Goal: Contribute content: Contribute content

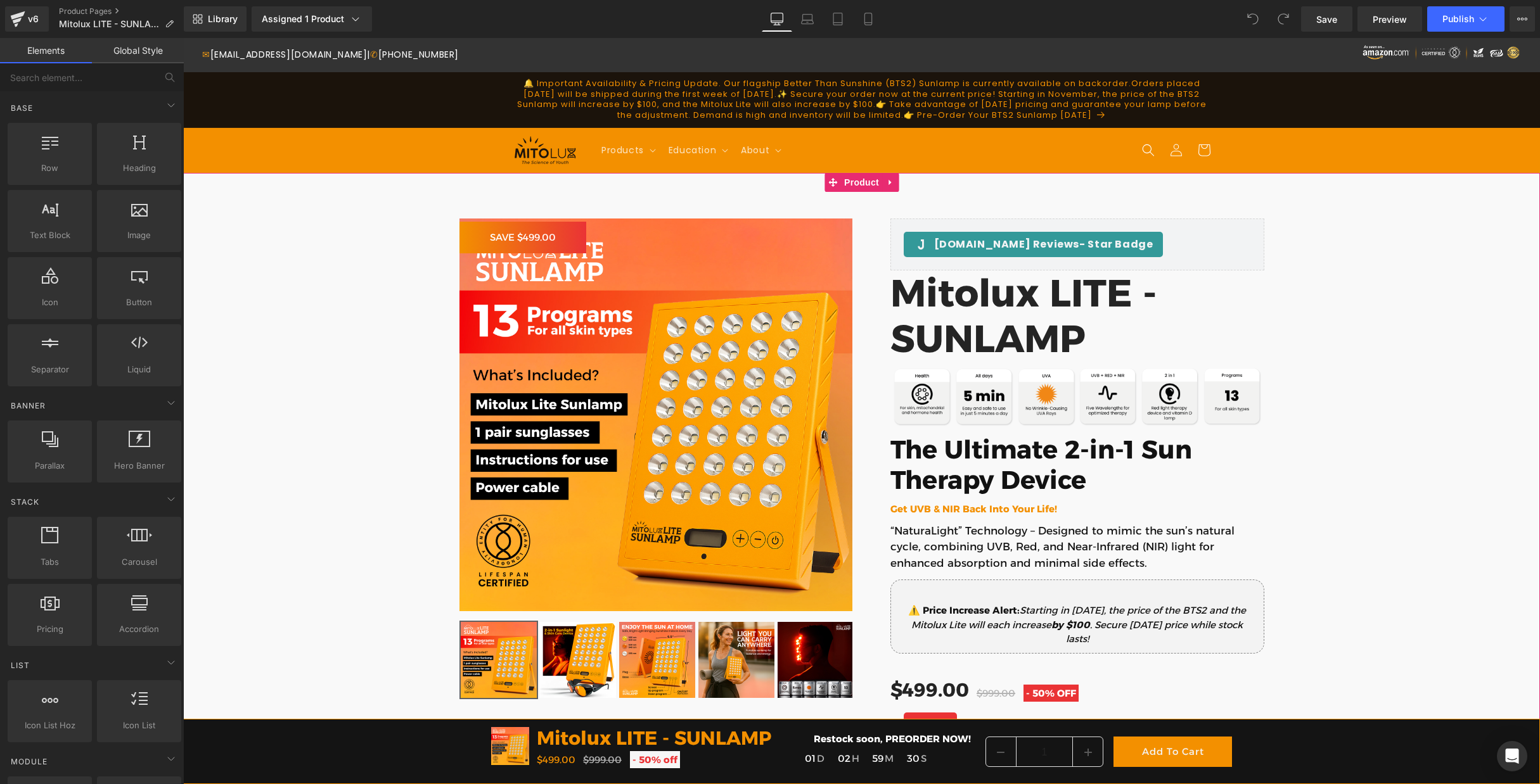
click at [183, 38] on div at bounding box center [183, 38] width 0 height 0
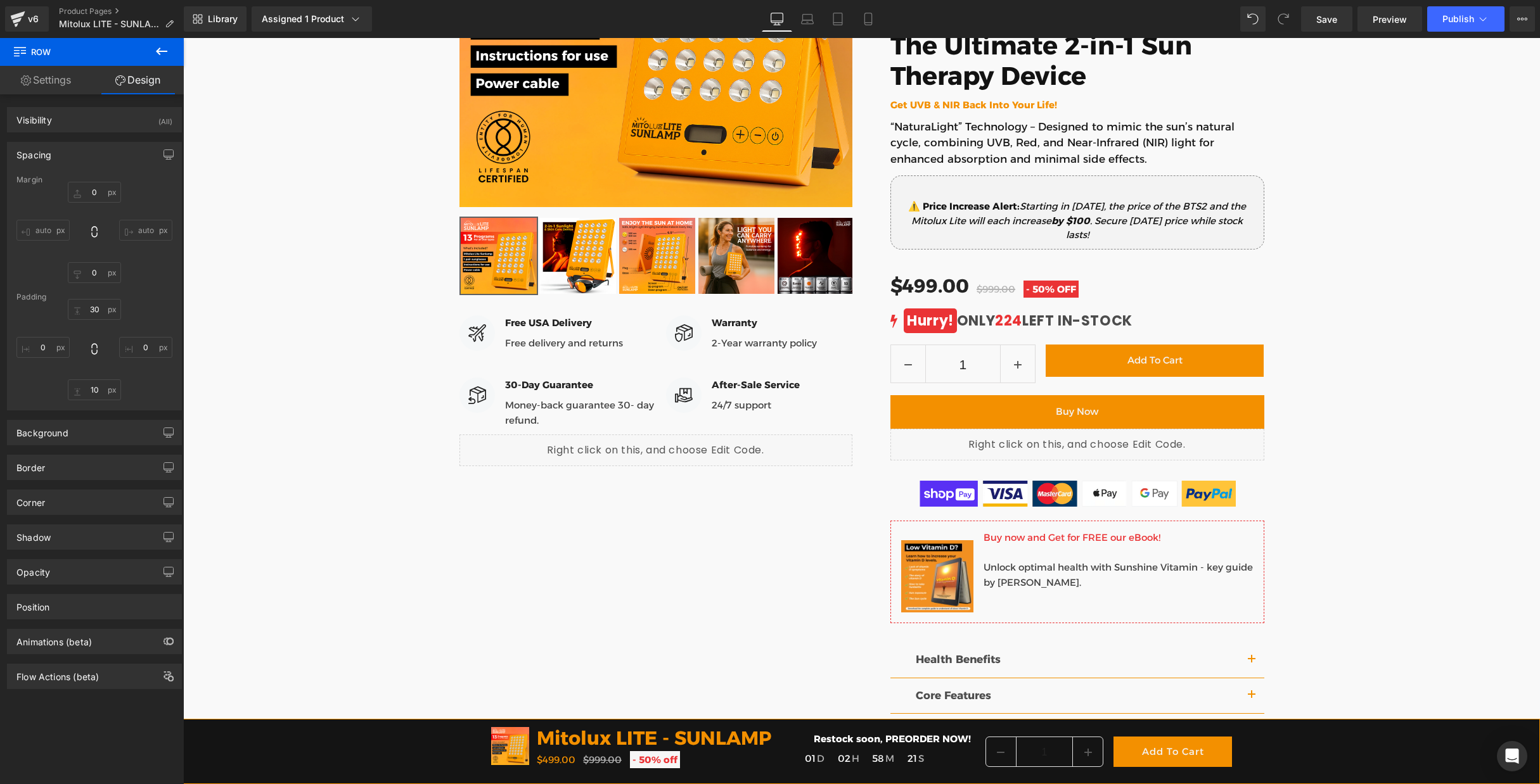
scroll to position [401, 0]
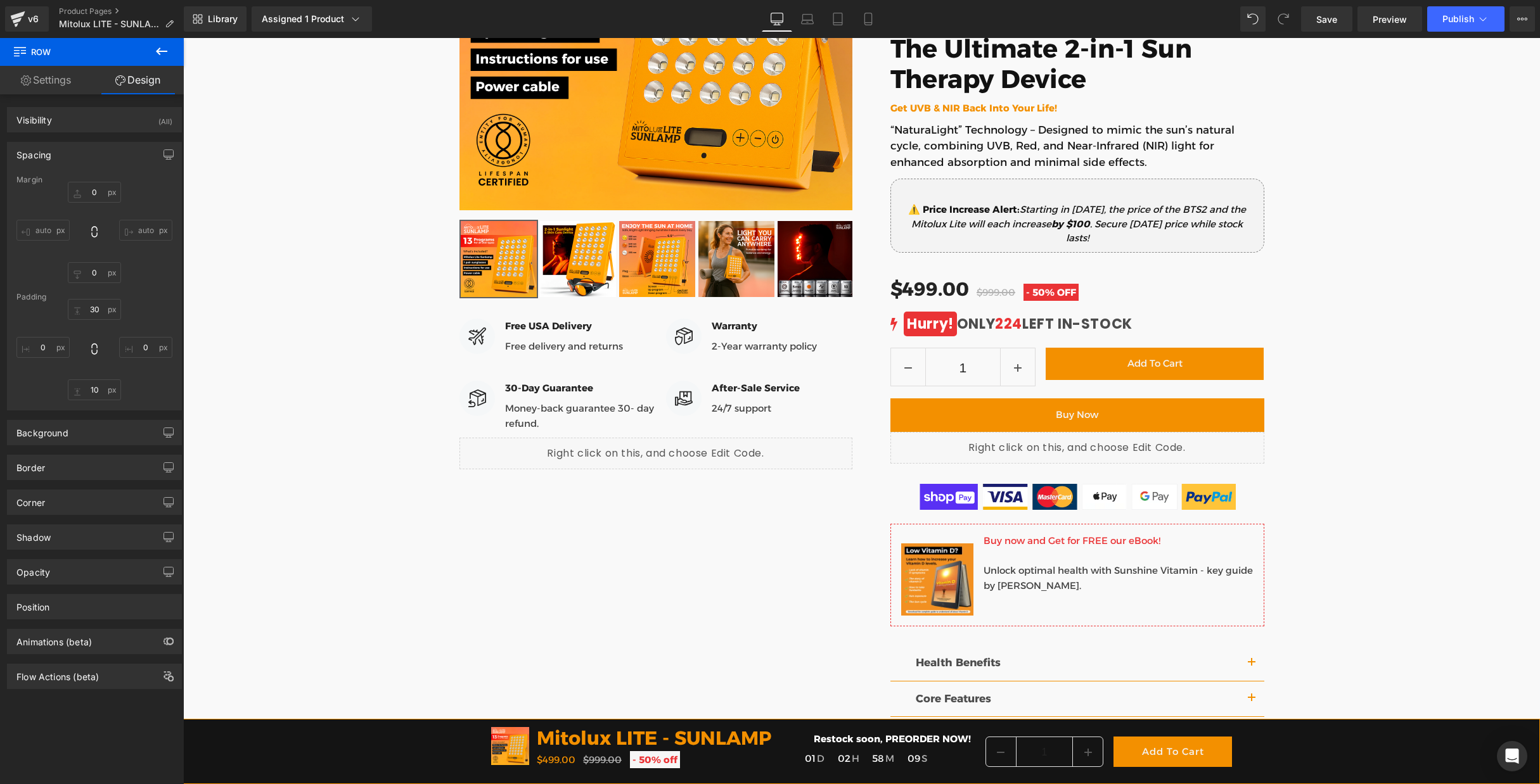
click at [162, 48] on icon at bounding box center [162, 51] width 16 height 16
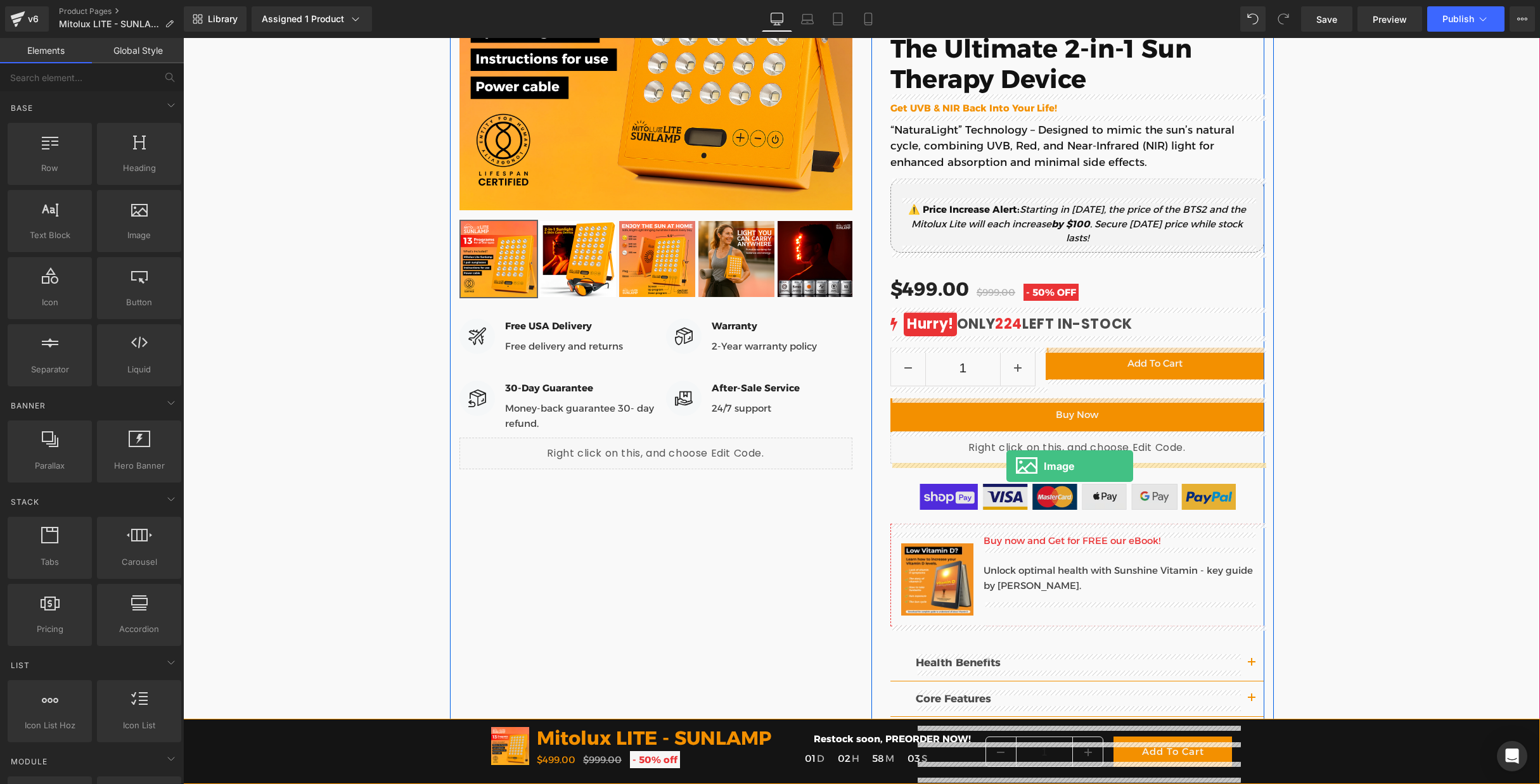
drag, startPoint x: 317, startPoint y: 264, endPoint x: 1007, endPoint y: 467, distance: 719.2
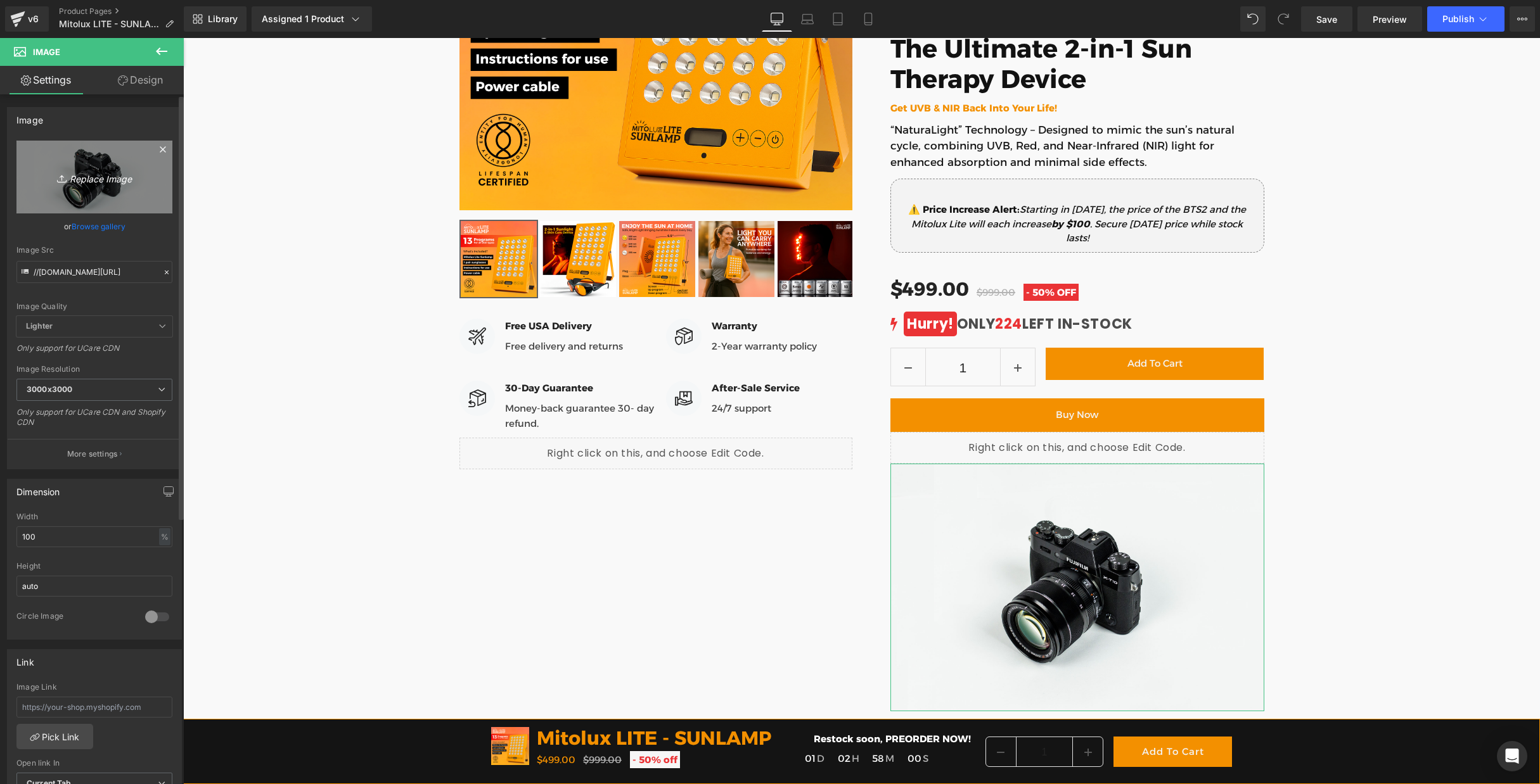
click at [92, 182] on icon "Replace Image" at bounding box center [94, 177] width 101 height 16
type input "C:\fakepath\amazon-store-button.svg.med.png"
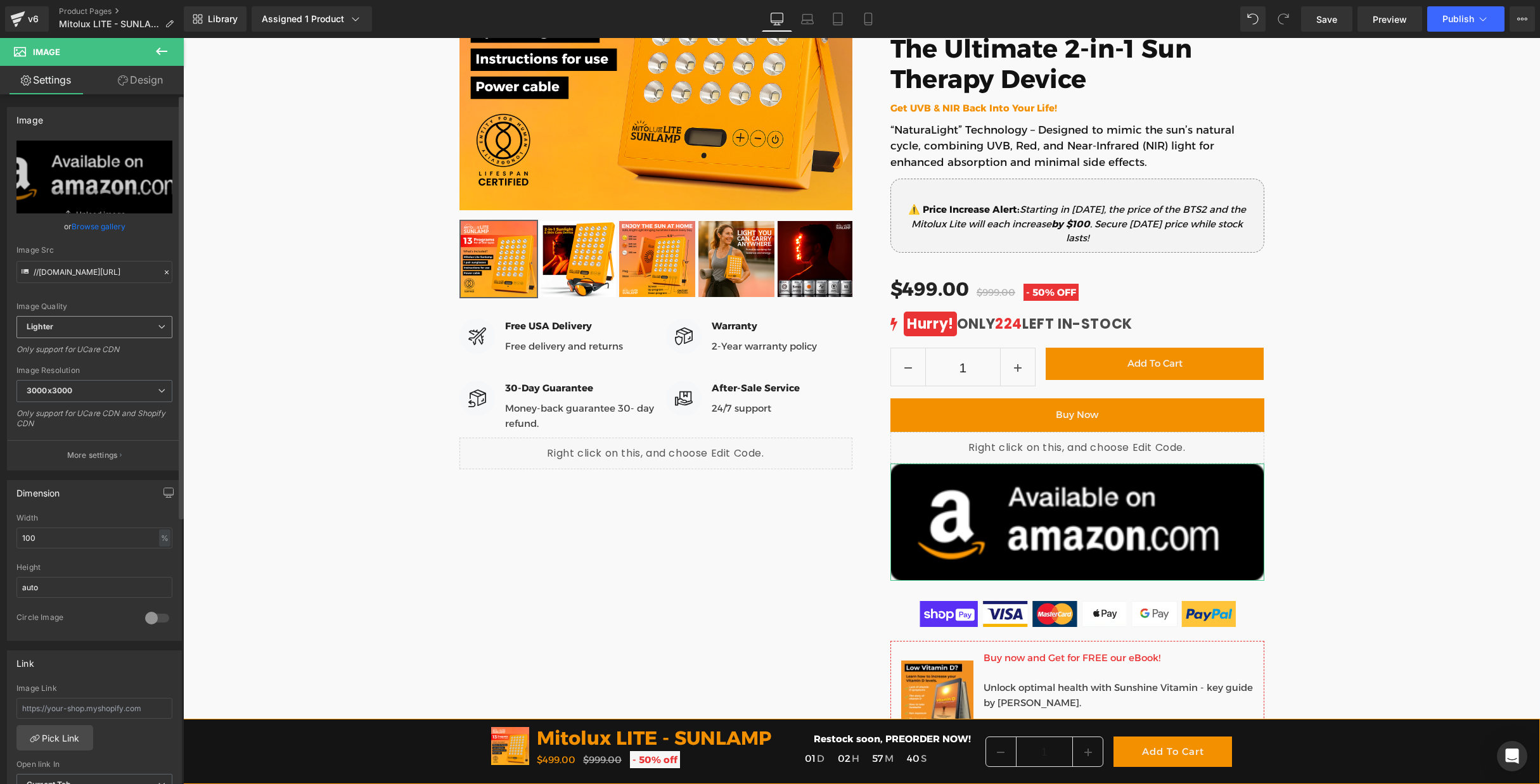
click at [86, 328] on span "Lighter" at bounding box center [94, 327] width 156 height 23
click at [76, 348] on li "Lighter" at bounding box center [92, 349] width 151 height 19
click at [96, 448] on button "More settings" at bounding box center [94, 455] width 174 height 30
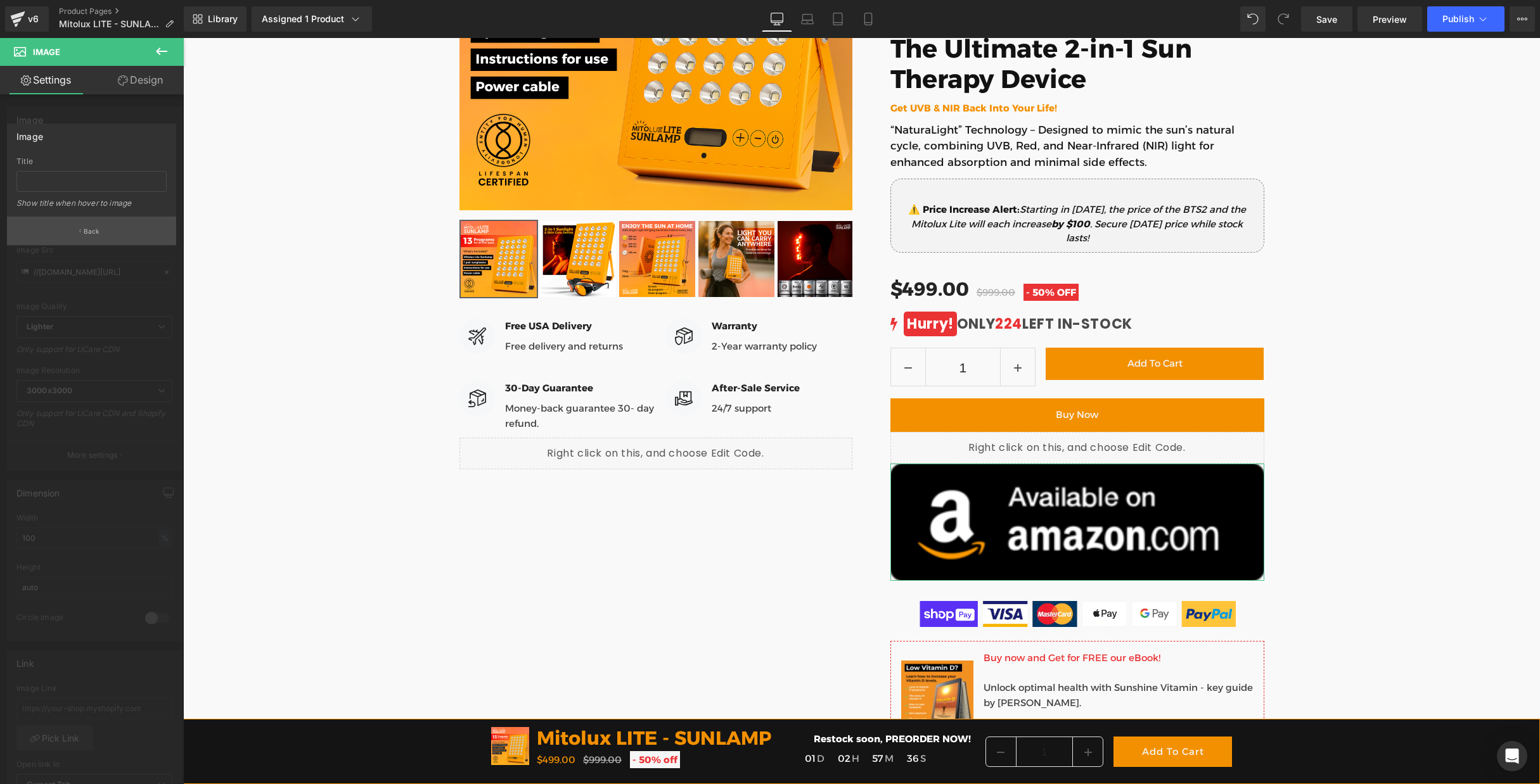
click at [89, 233] on p "Back" at bounding box center [92, 232] width 16 height 9
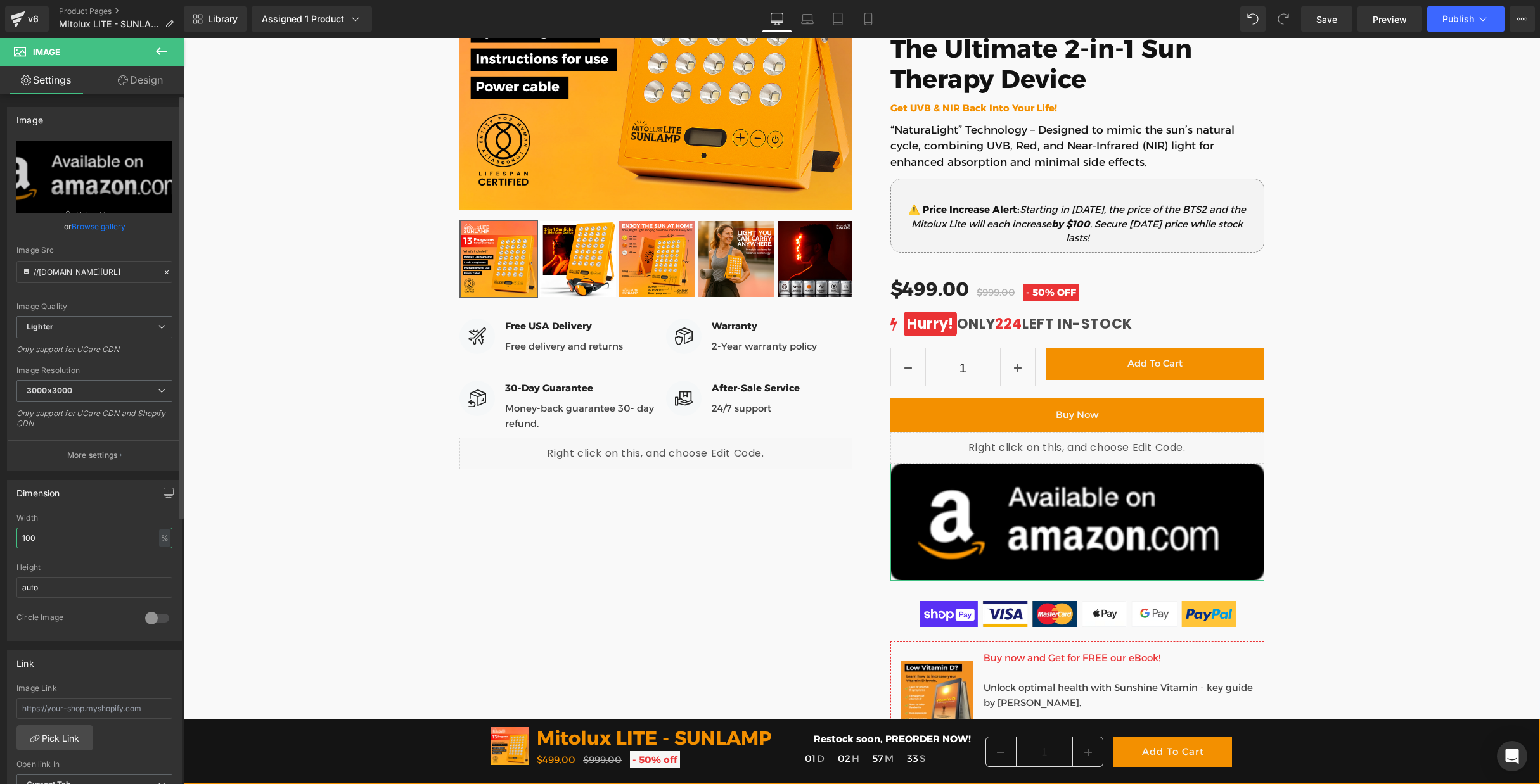
drag, startPoint x: 53, startPoint y: 531, endPoint x: 18, endPoint y: 534, distance: 35.1
click at [18, 534] on input "100" at bounding box center [94, 538] width 156 height 21
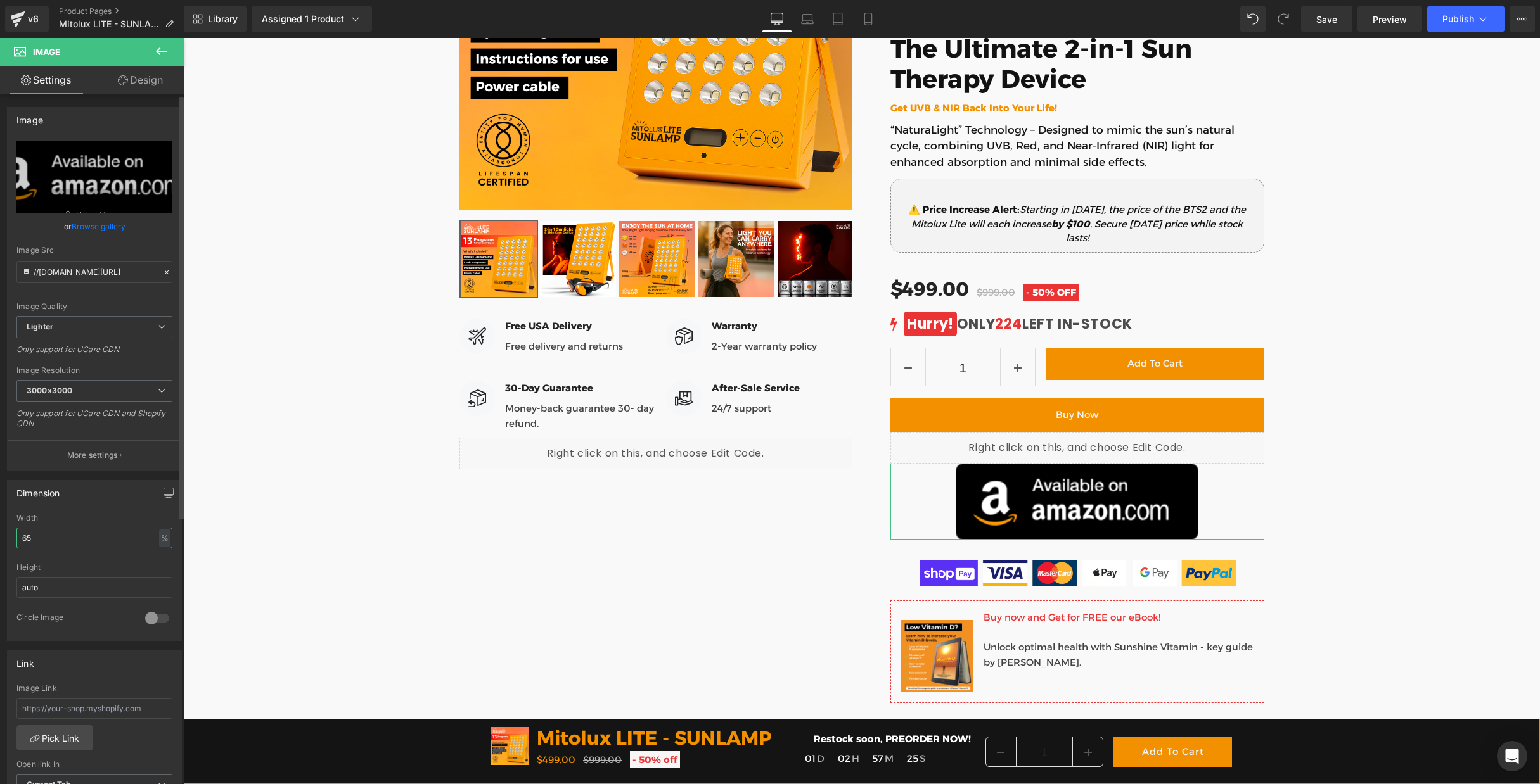
drag, startPoint x: 46, startPoint y: 542, endPoint x: 9, endPoint y: 538, distance: 37.2
click at [9, 538] on div "100% Width 65 % % px auto Height auto 0 Circle Image" at bounding box center [94, 577] width 174 height 127
type input "45"
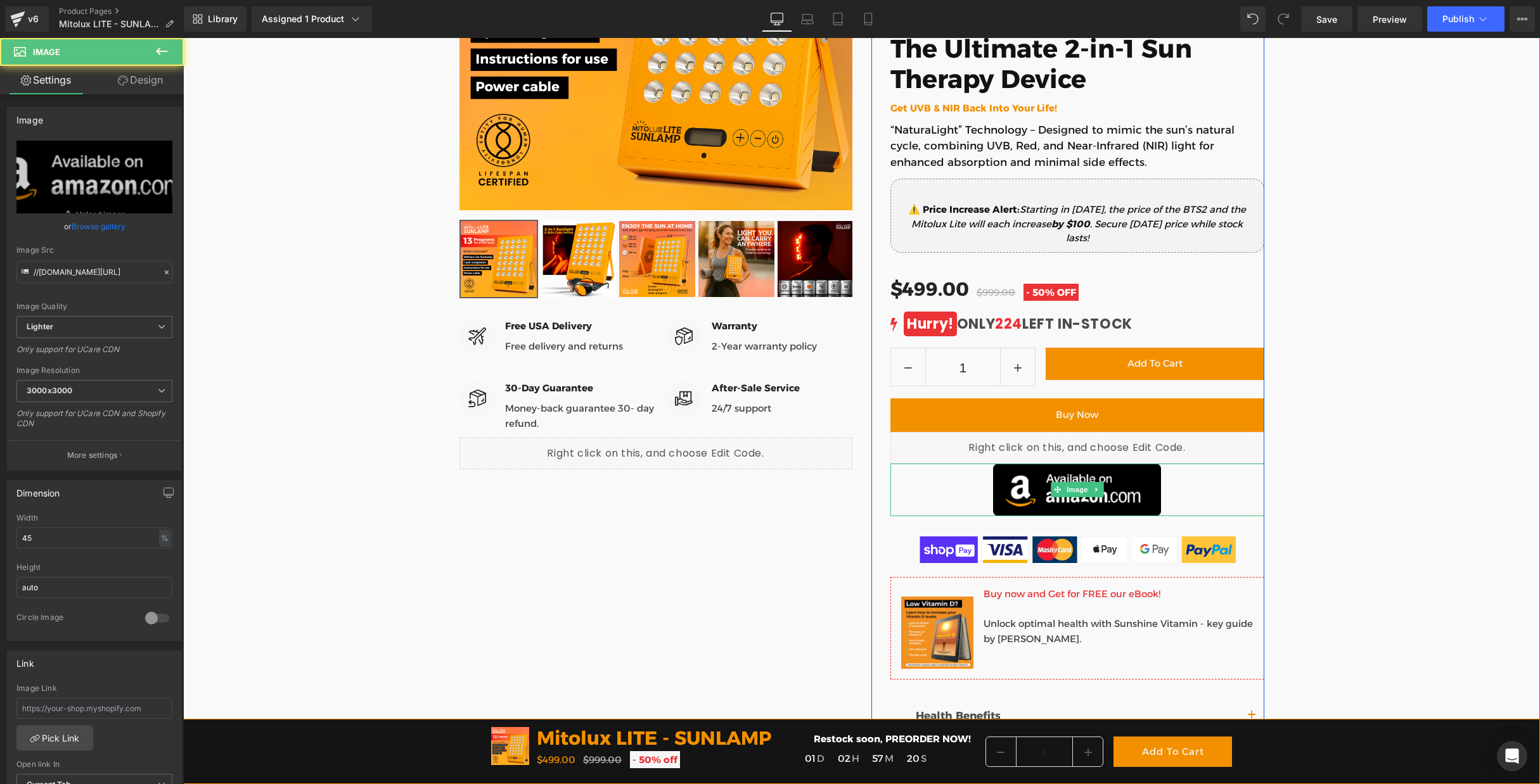
click at [1173, 476] on div at bounding box center [1077, 490] width 374 height 53
click at [1180, 477] on div at bounding box center [1077, 490] width 374 height 53
click at [142, 82] on link "Design" at bounding box center [140, 80] width 92 height 29
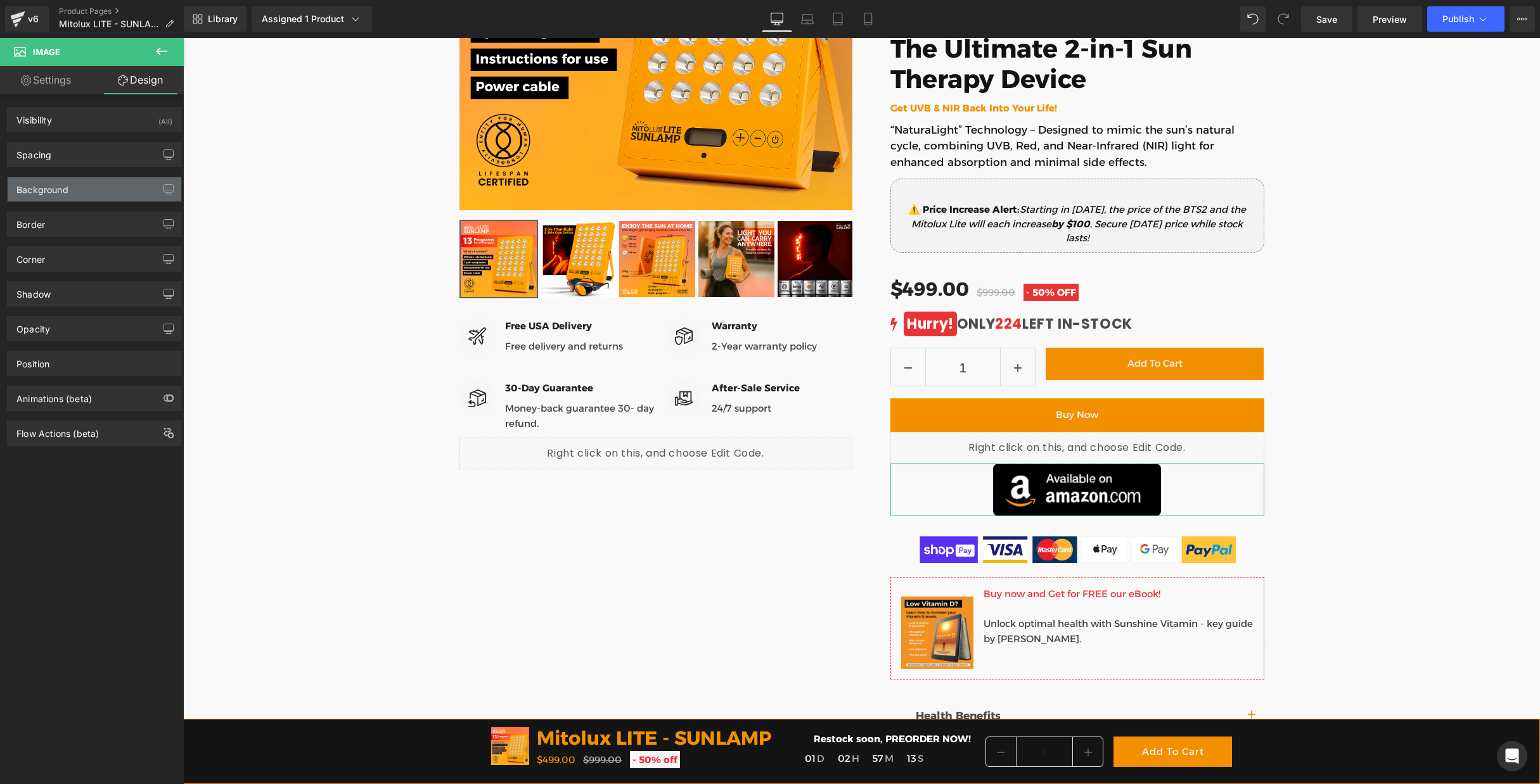
click at [57, 195] on div "Background" at bounding box center [42, 186] width 52 height 18
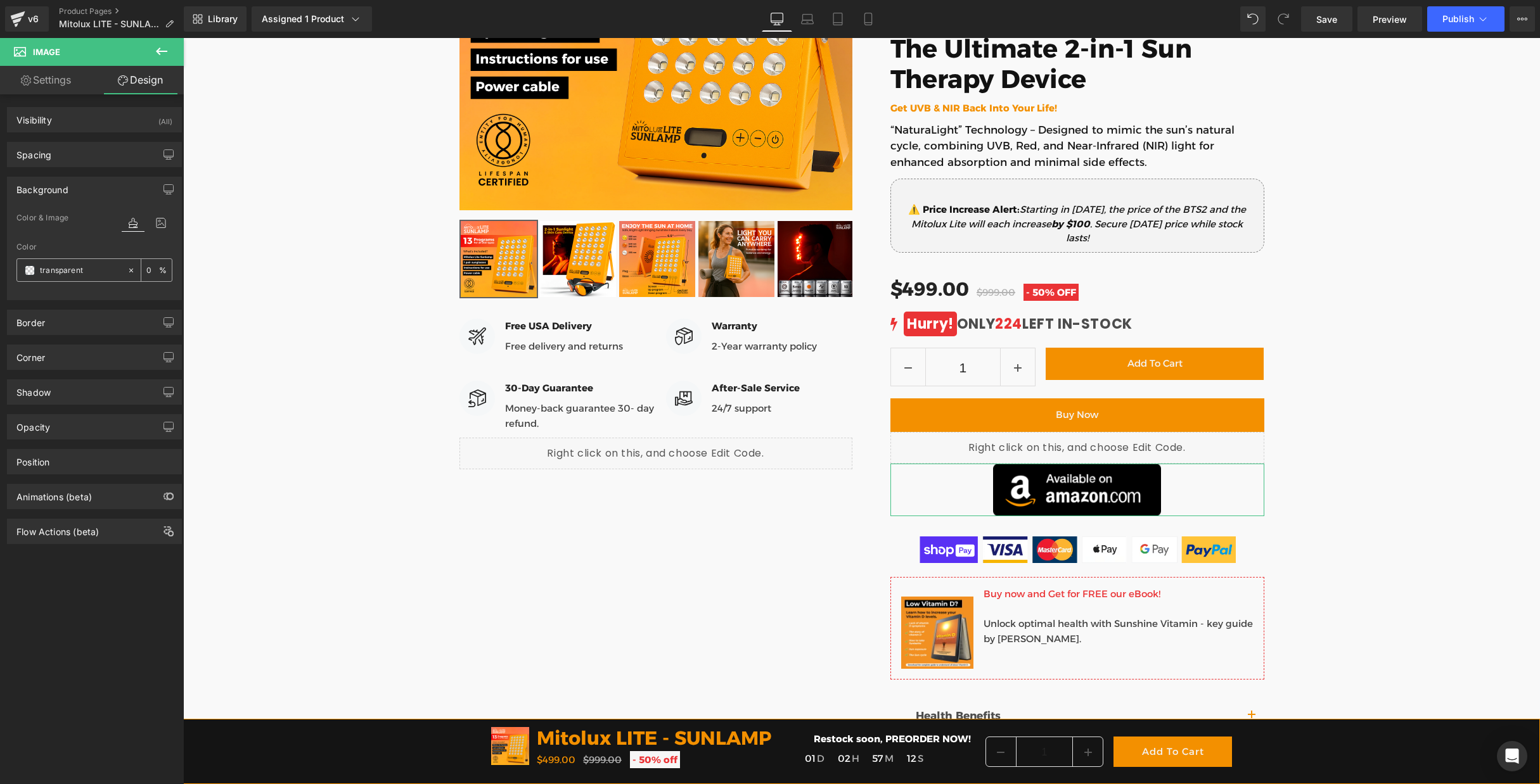
click at [25, 271] on span at bounding box center [30, 270] width 10 height 10
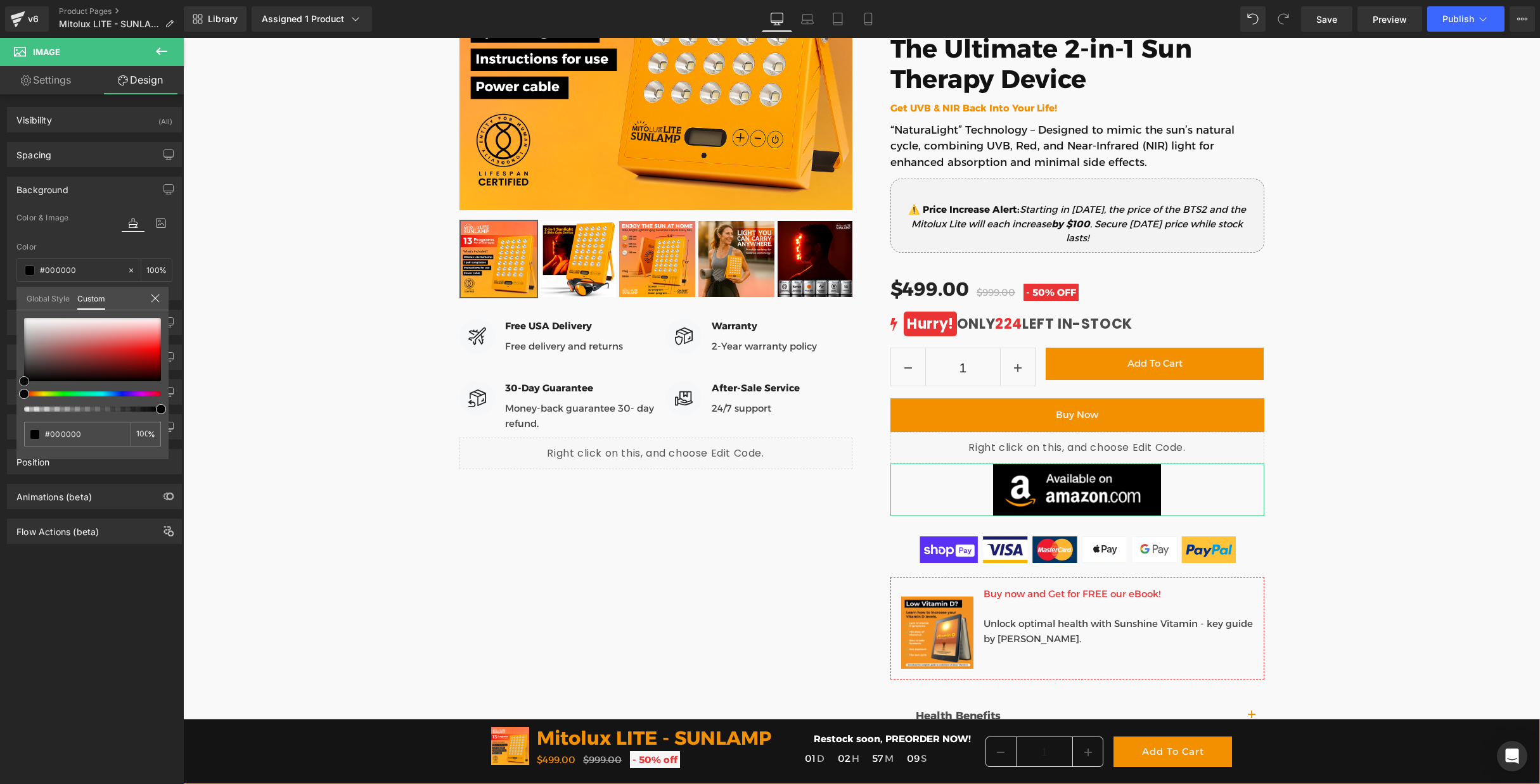
drag, startPoint x: 79, startPoint y: 356, endPoint x: 5, endPoint y: 398, distance: 85.1
click at [5, 300] on div "Background Color & Image color Color transparent 0 % Image Replace Image Upload…" at bounding box center [95, 233] width 190 height 133
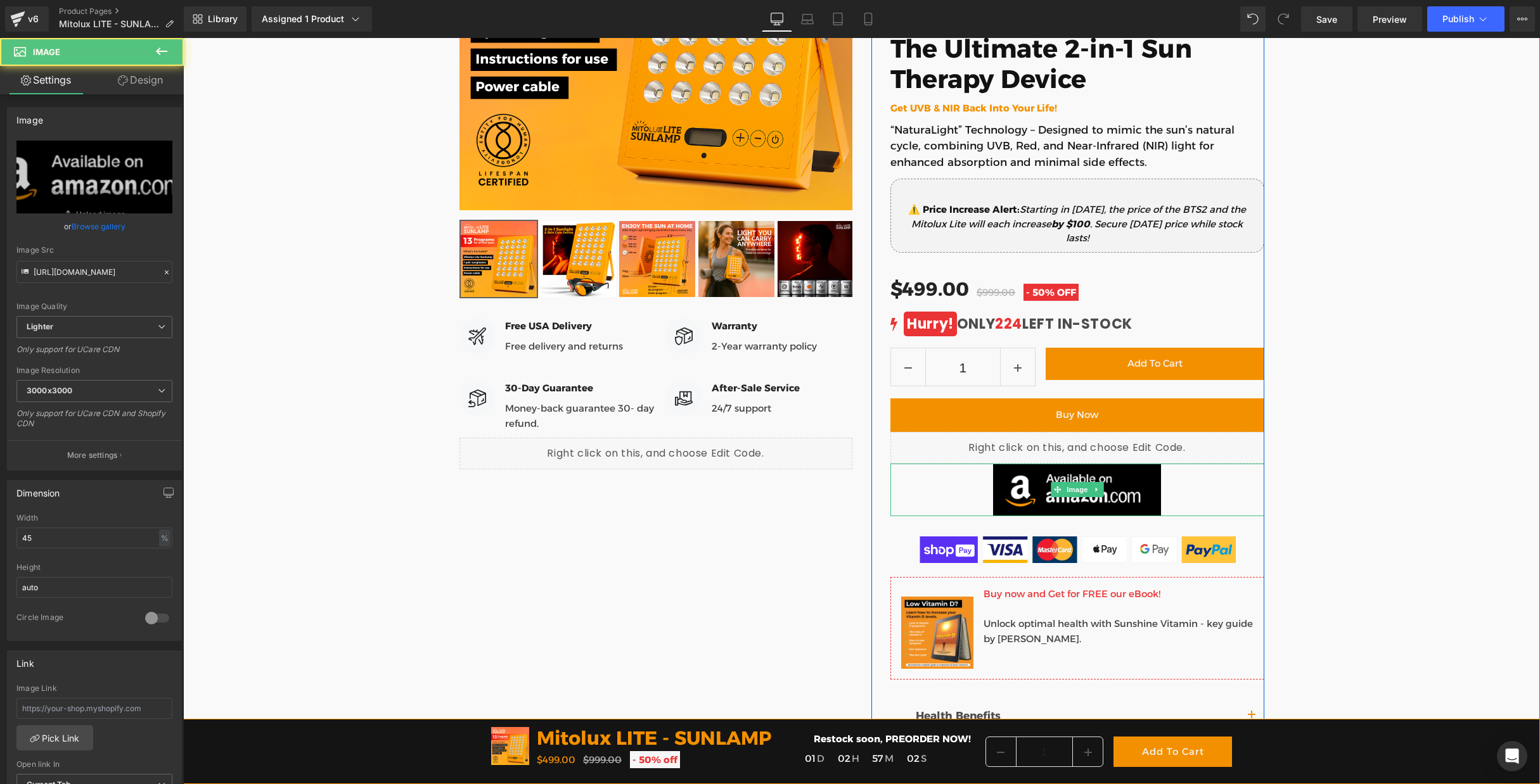
click at [953, 497] on div at bounding box center [1077, 490] width 374 height 53
click at [1061, 491] on icon at bounding box center [1058, 490] width 7 height 8
click at [145, 84] on link "Design" at bounding box center [140, 80] width 92 height 29
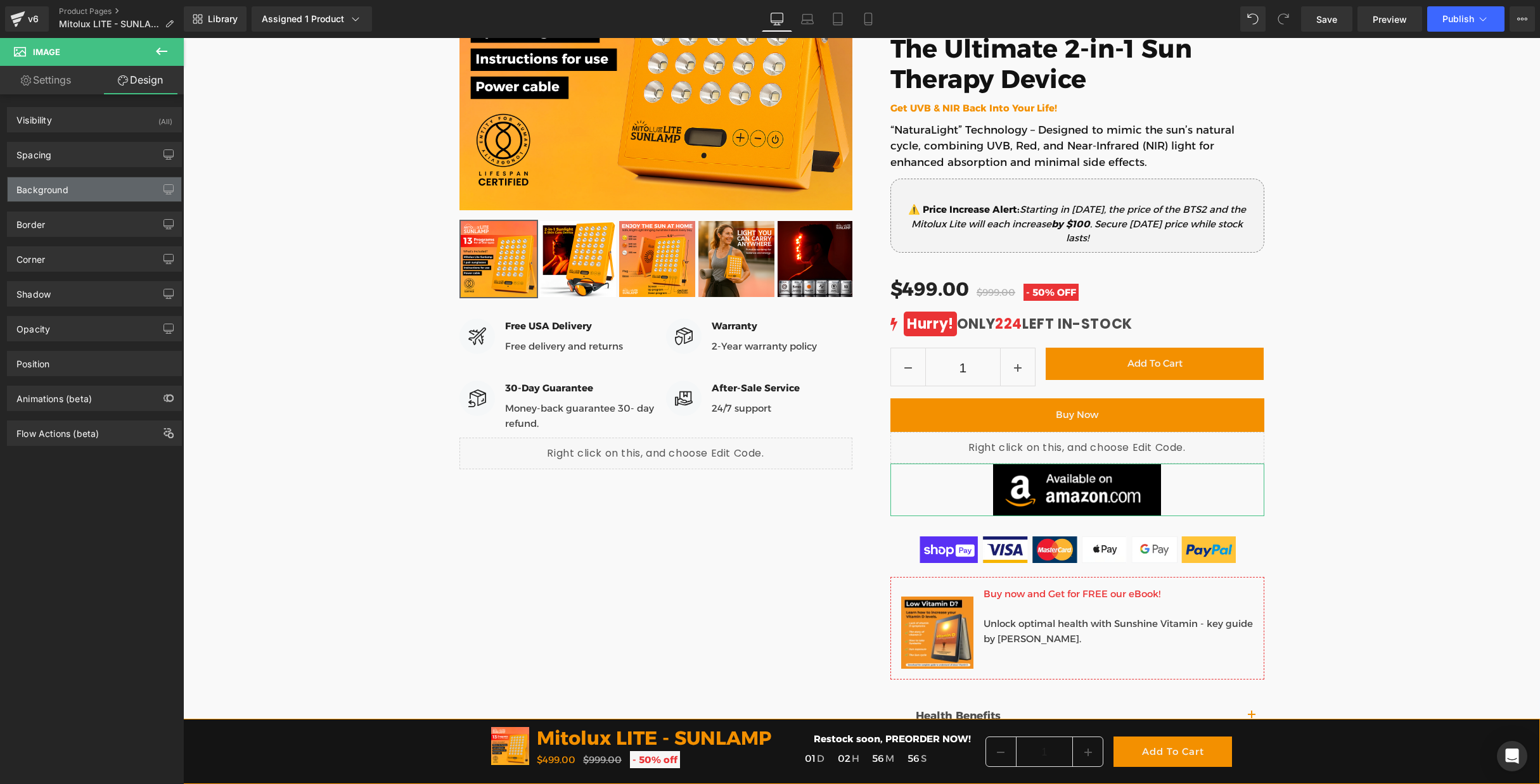
click at [58, 193] on div "Background" at bounding box center [42, 186] width 52 height 18
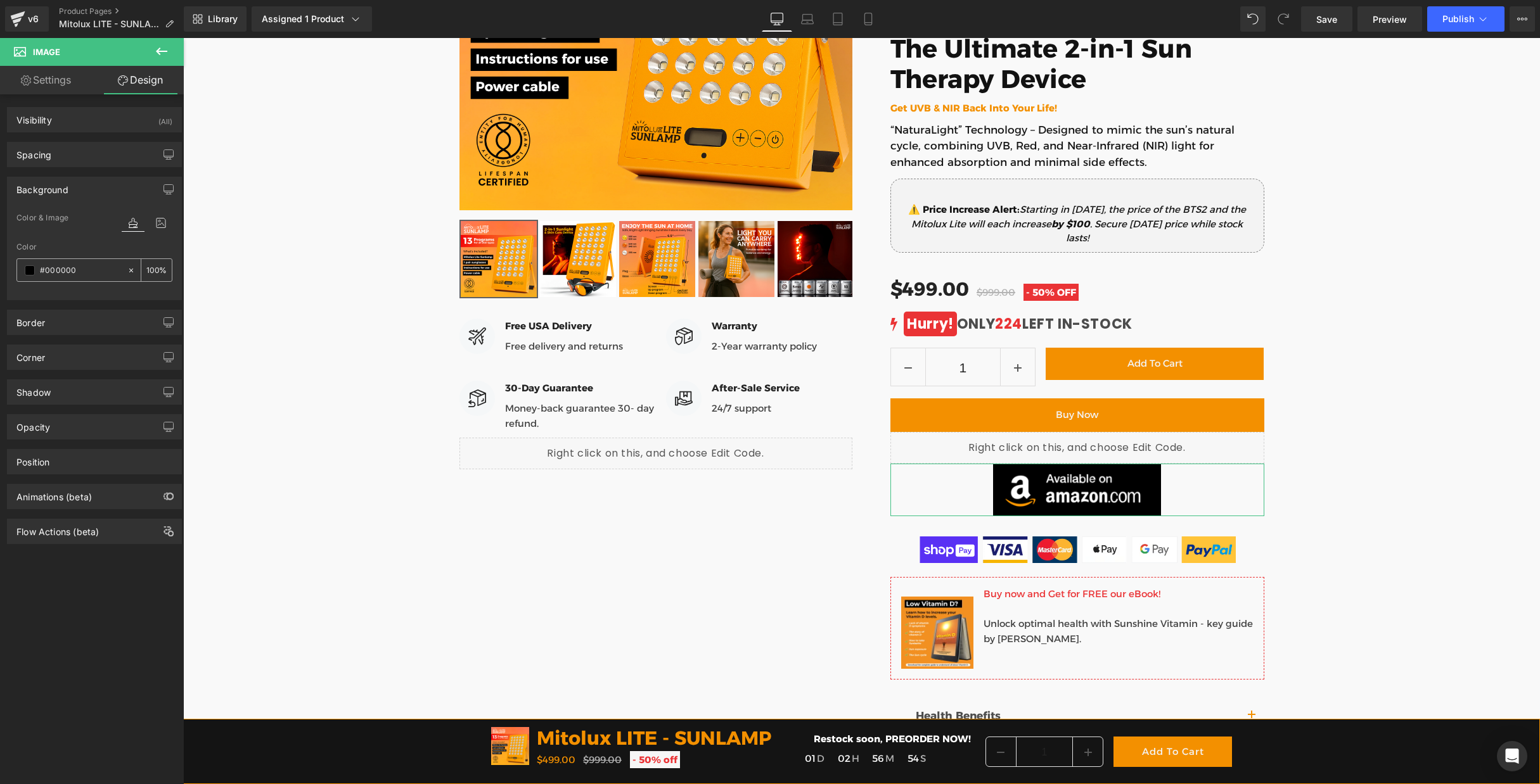
click at [128, 271] on icon at bounding box center [131, 270] width 9 height 9
click at [33, 271] on span at bounding box center [30, 270] width 10 height 10
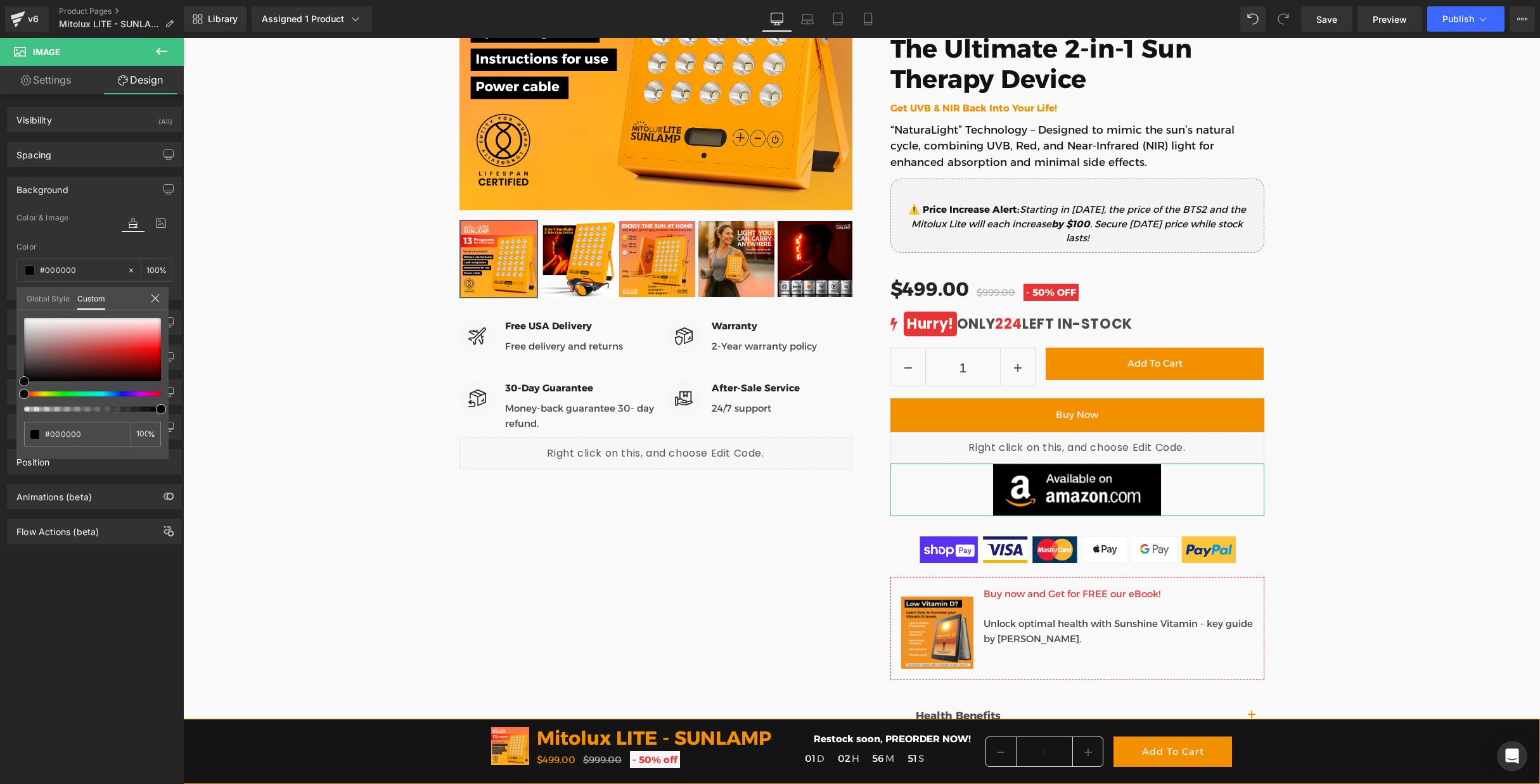
drag, startPoint x: 101, startPoint y: 347, endPoint x: 2, endPoint y: 394, distance: 109.6
click at [1, 300] on div "Background Color & Image color Color #000000 100 % Image Replace Image Upload i…" at bounding box center [95, 233] width 190 height 133
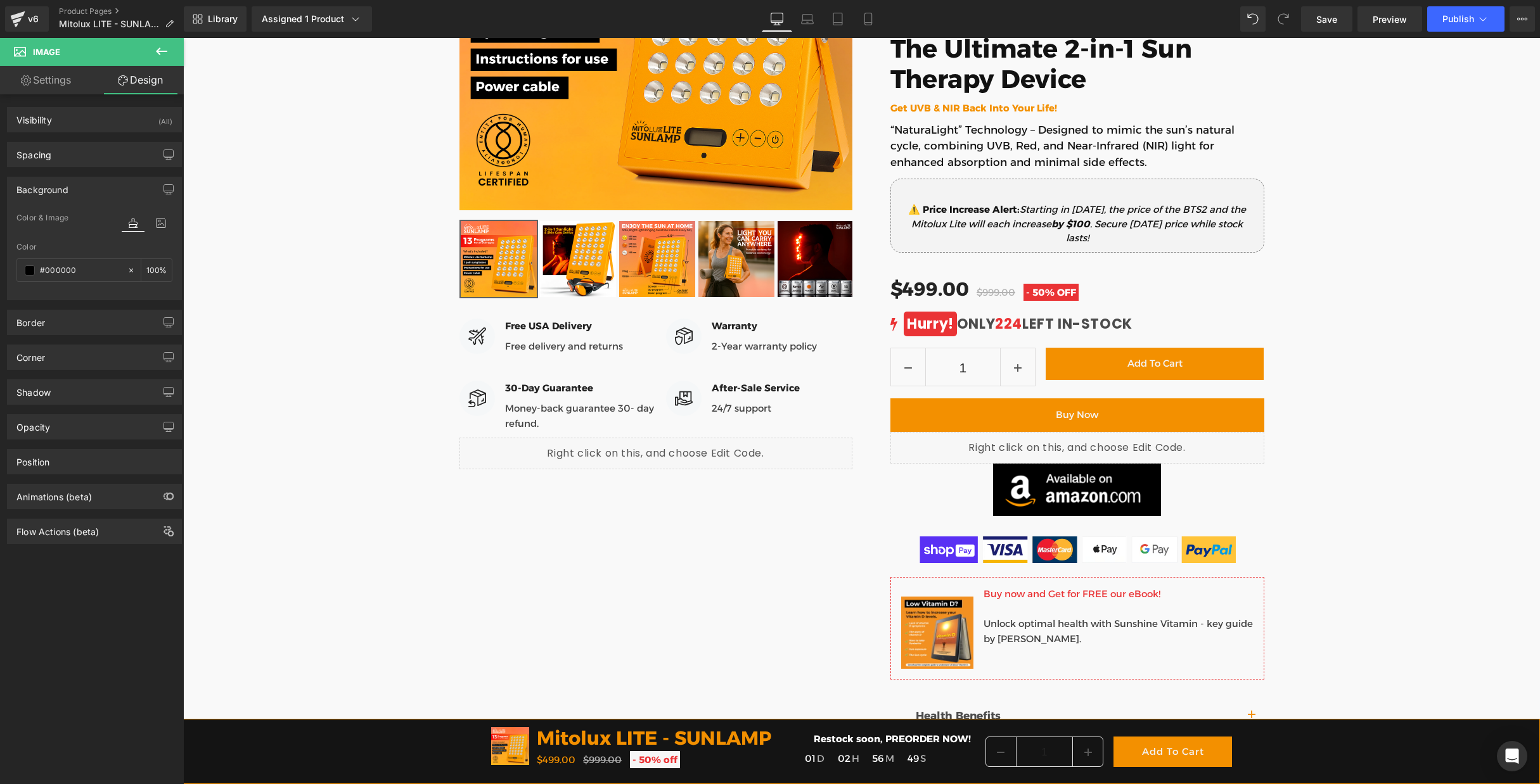
click at [1070, 491] on span "Image" at bounding box center [1078, 490] width 26 height 16
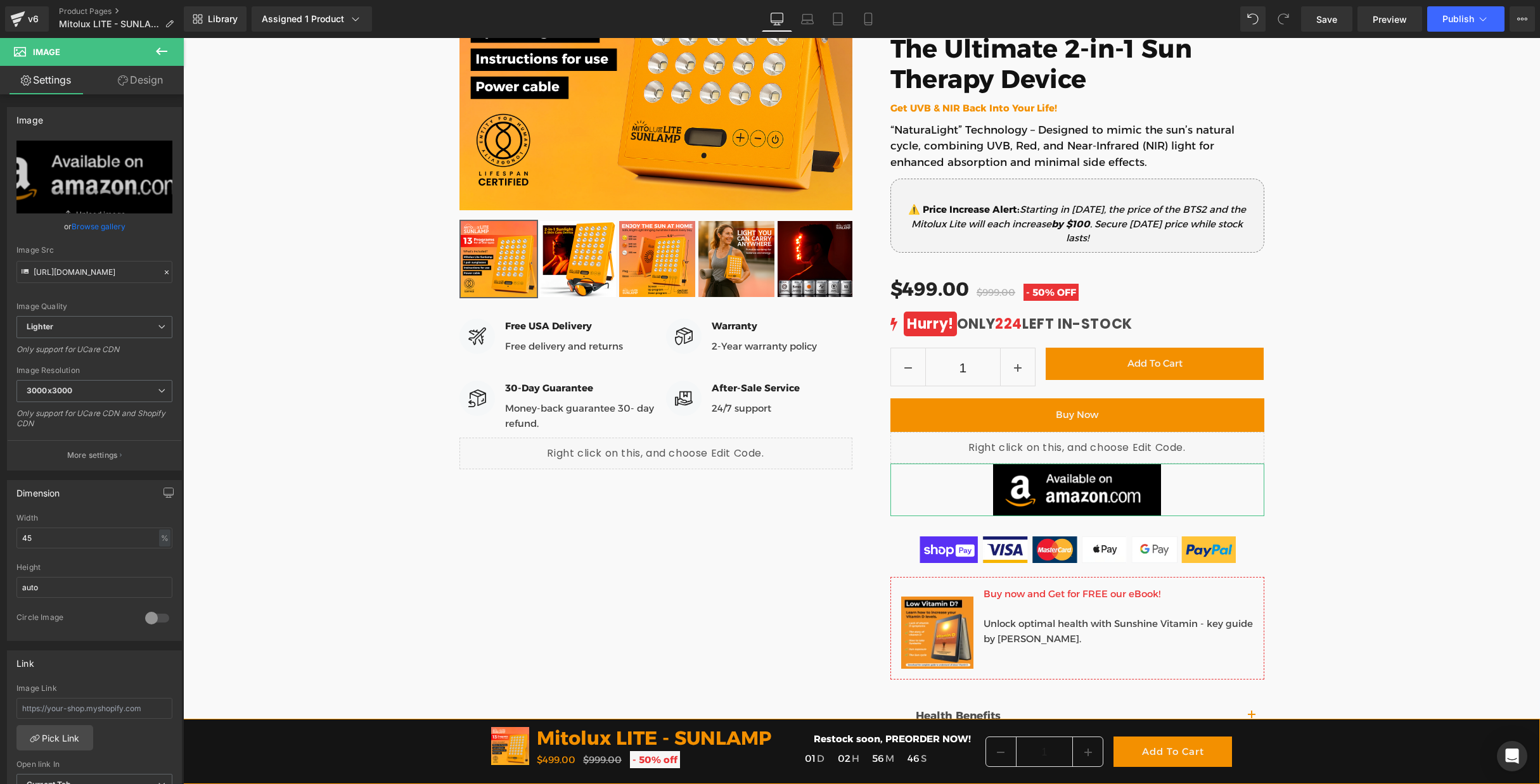
click at [138, 87] on link "Design" at bounding box center [140, 80] width 92 height 29
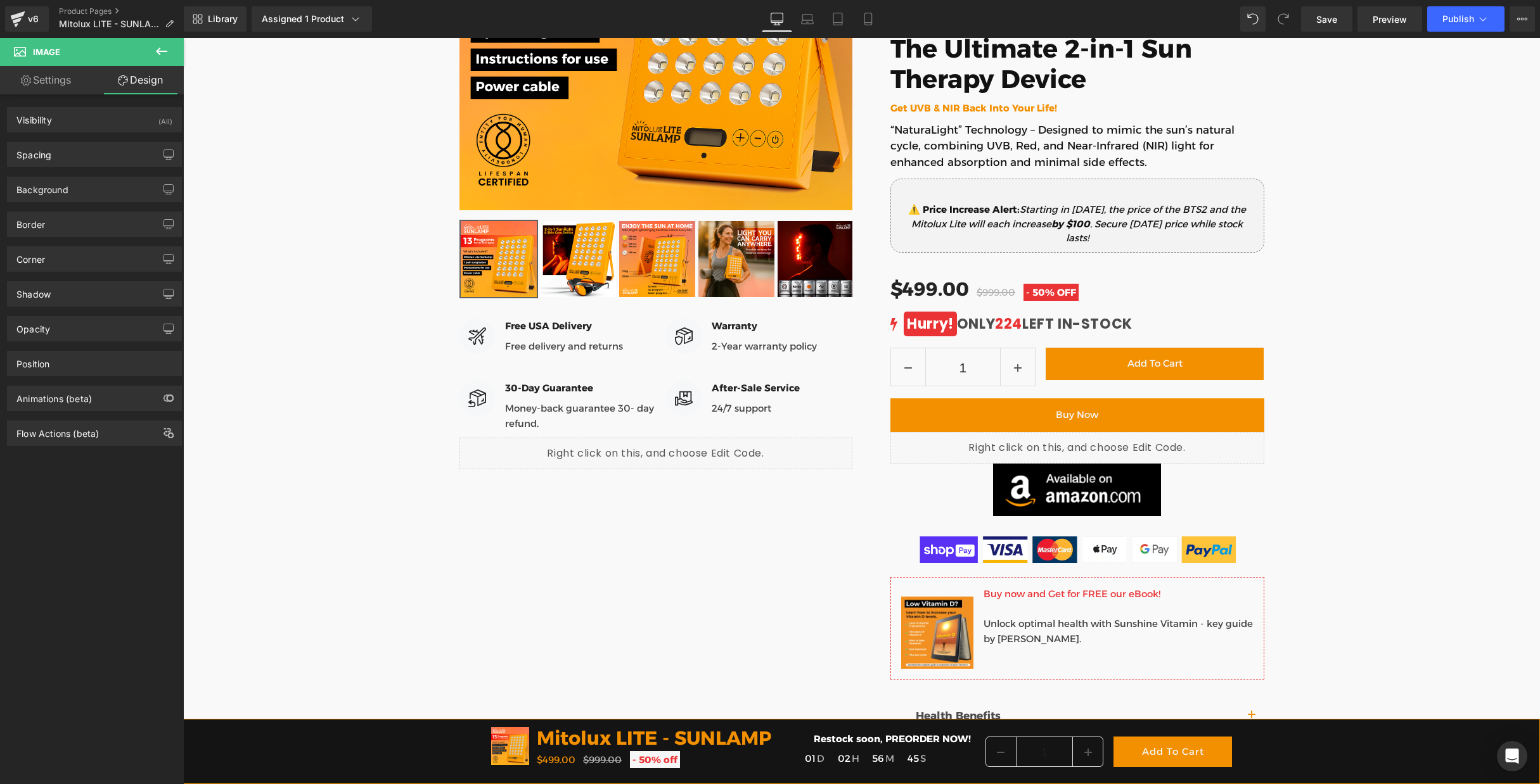
click at [174, 55] on button at bounding box center [161, 52] width 44 height 28
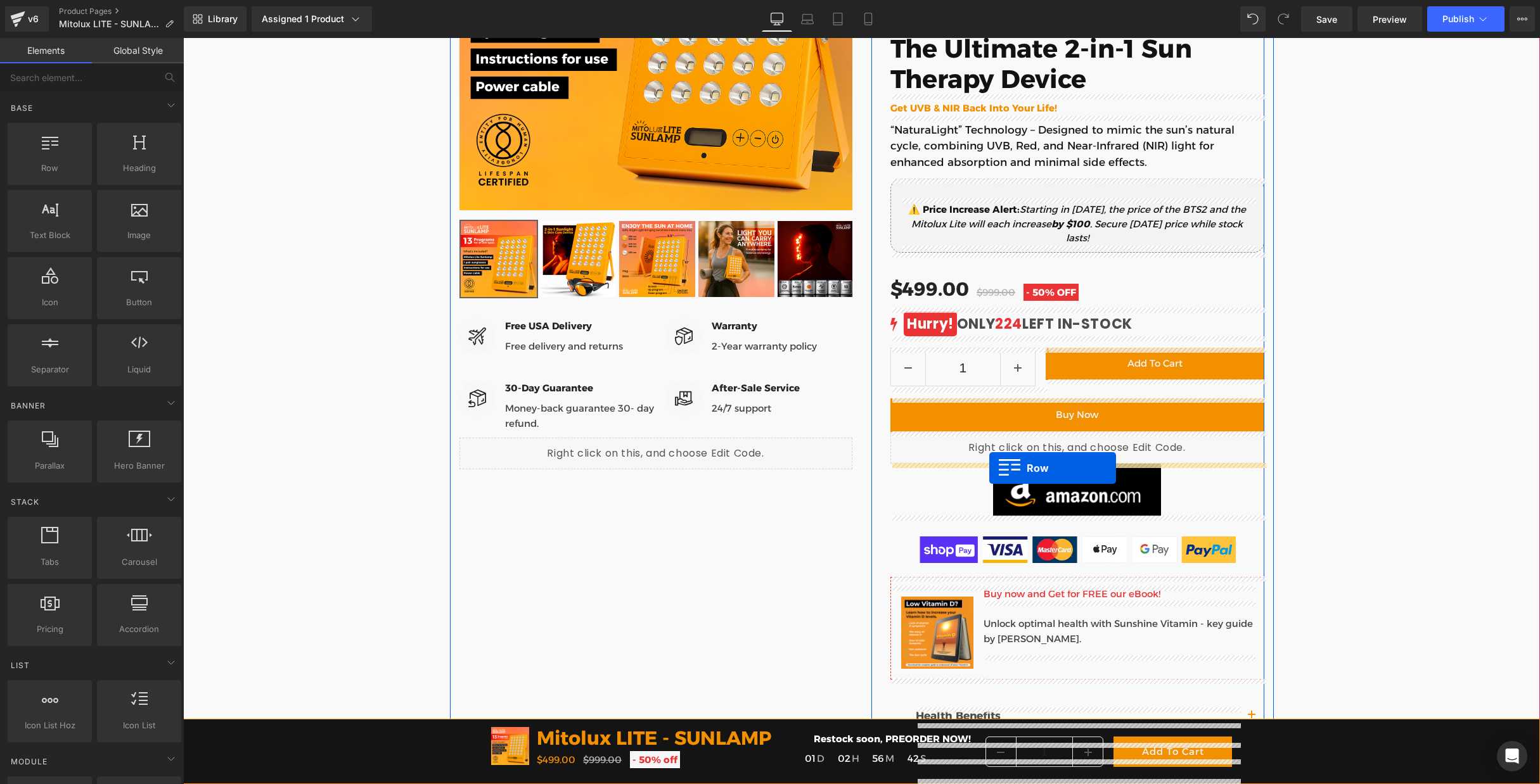
drag, startPoint x: 353, startPoint y: 249, endPoint x: 989, endPoint y: 468, distance: 672.6
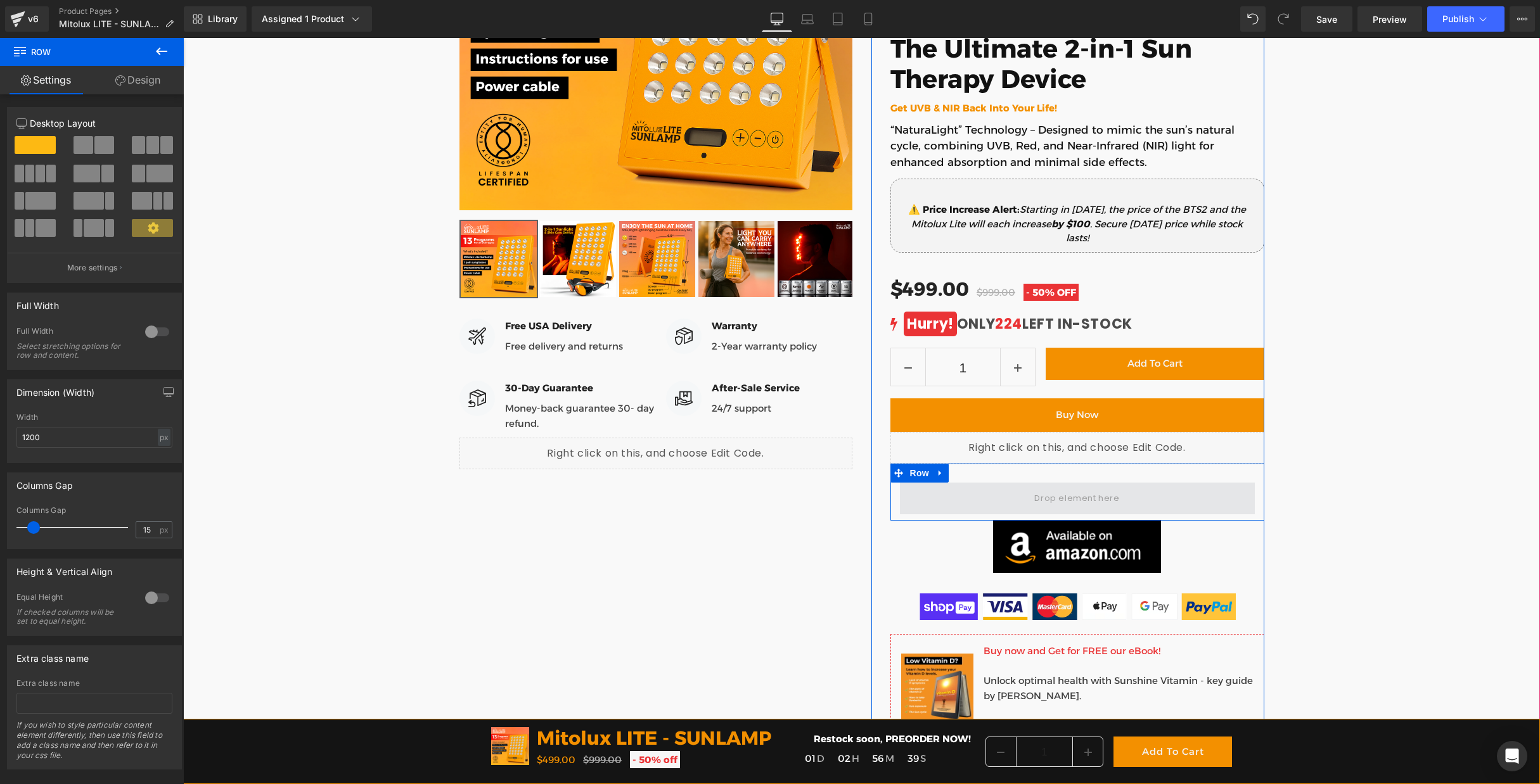
click at [959, 497] on span at bounding box center [1078, 499] width 355 height 32
click at [139, 76] on link "Design" at bounding box center [138, 80] width 92 height 29
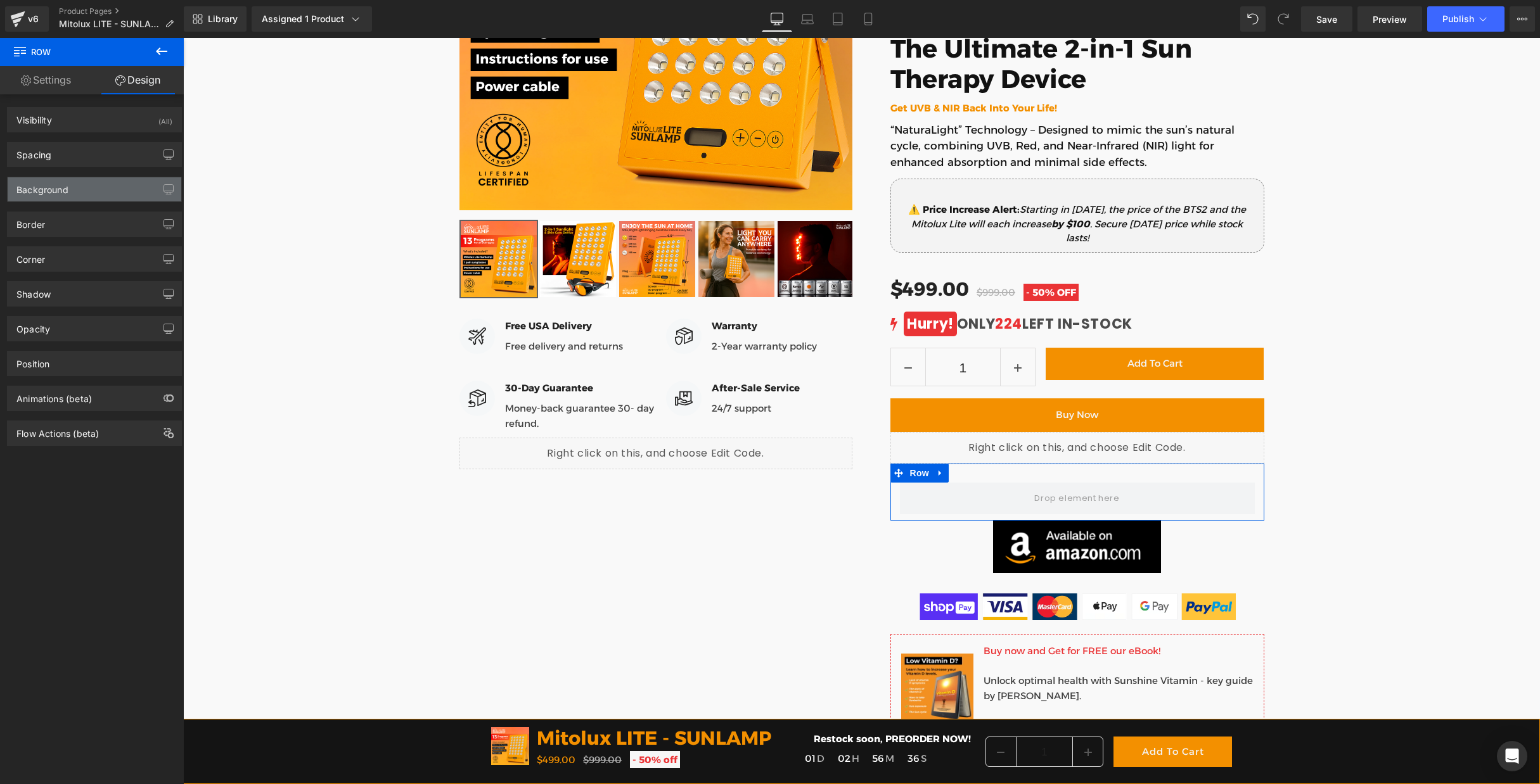
click at [58, 189] on div "Background" at bounding box center [42, 186] width 52 height 18
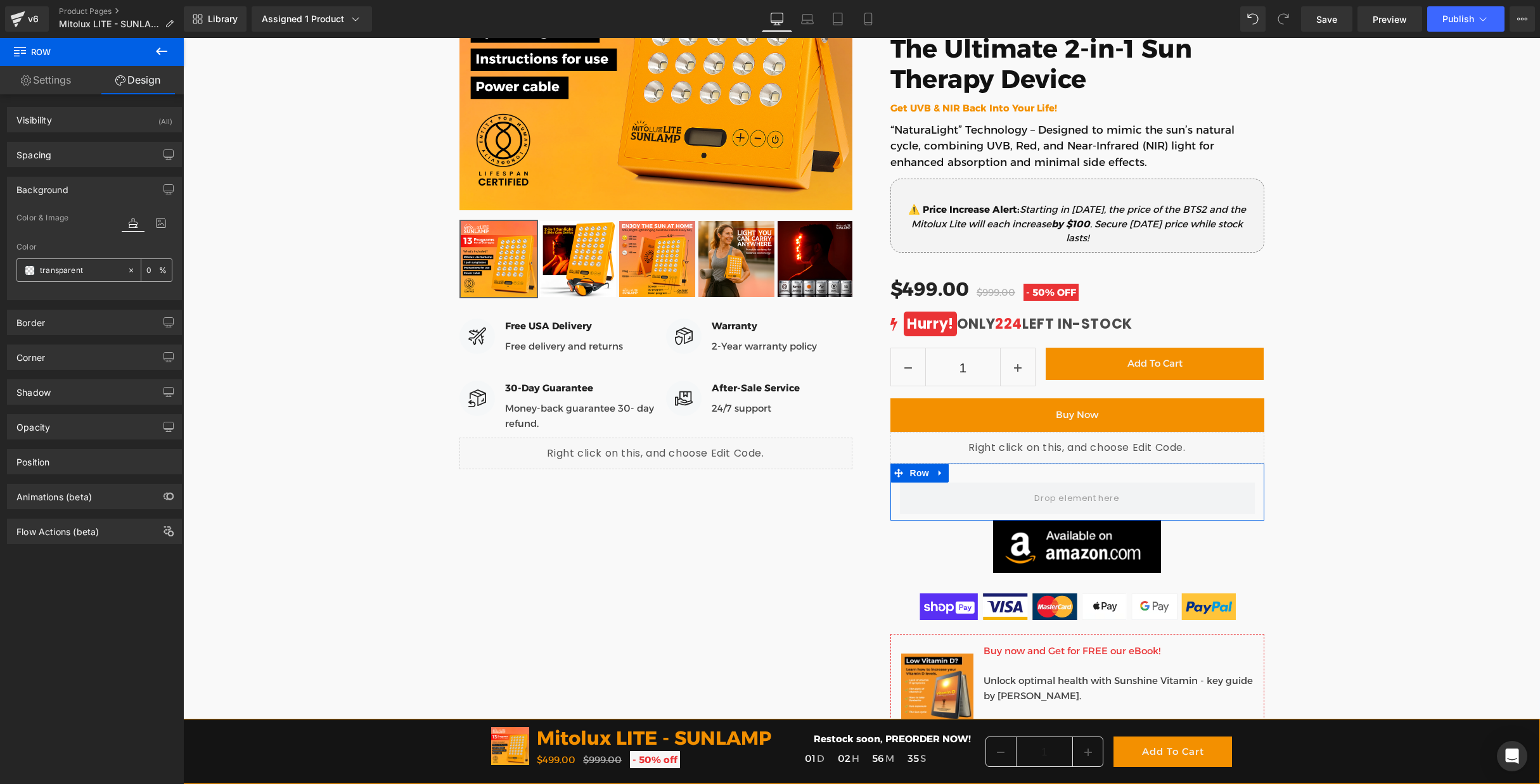
click at [30, 271] on span at bounding box center [30, 270] width 10 height 10
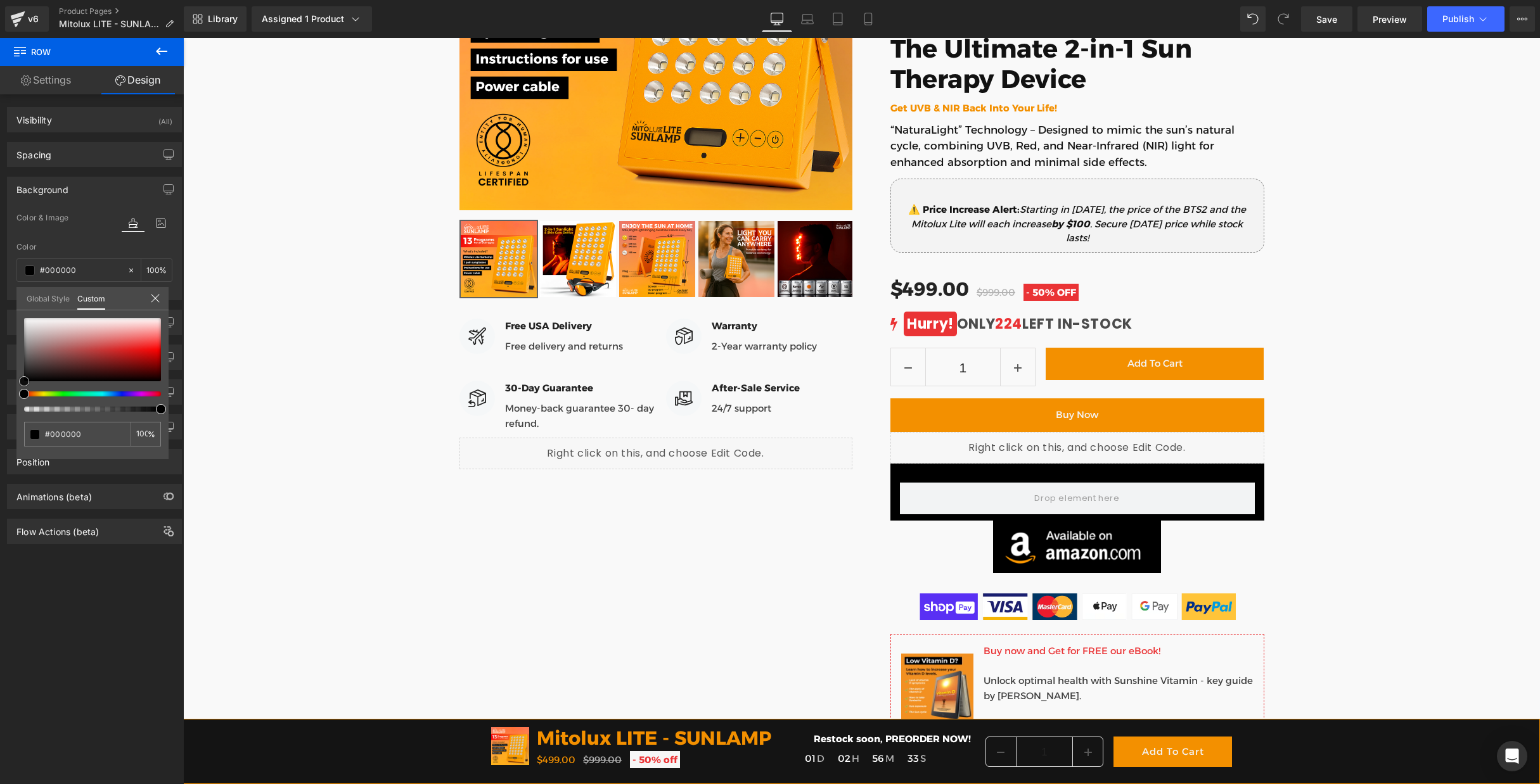
drag, startPoint x: 64, startPoint y: 352, endPoint x: -5, endPoint y: 408, distance: 88.9
click at [0, 408] on html "Row You are previewing how the will restyle your page. You can not edit Element…" at bounding box center [770, 392] width 1540 height 784
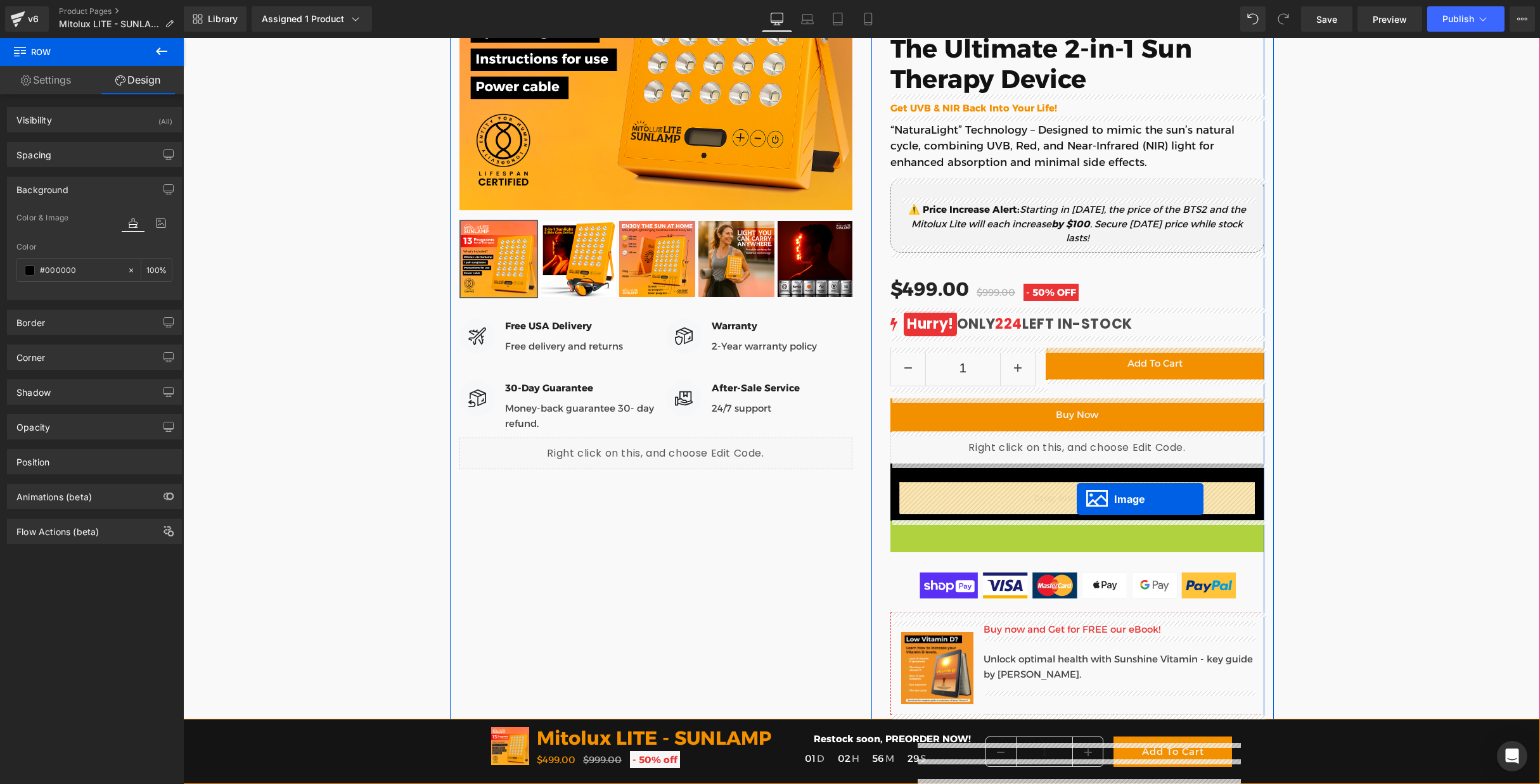
drag, startPoint x: 1076, startPoint y: 545, endPoint x: 1077, endPoint y: 499, distance: 46.0
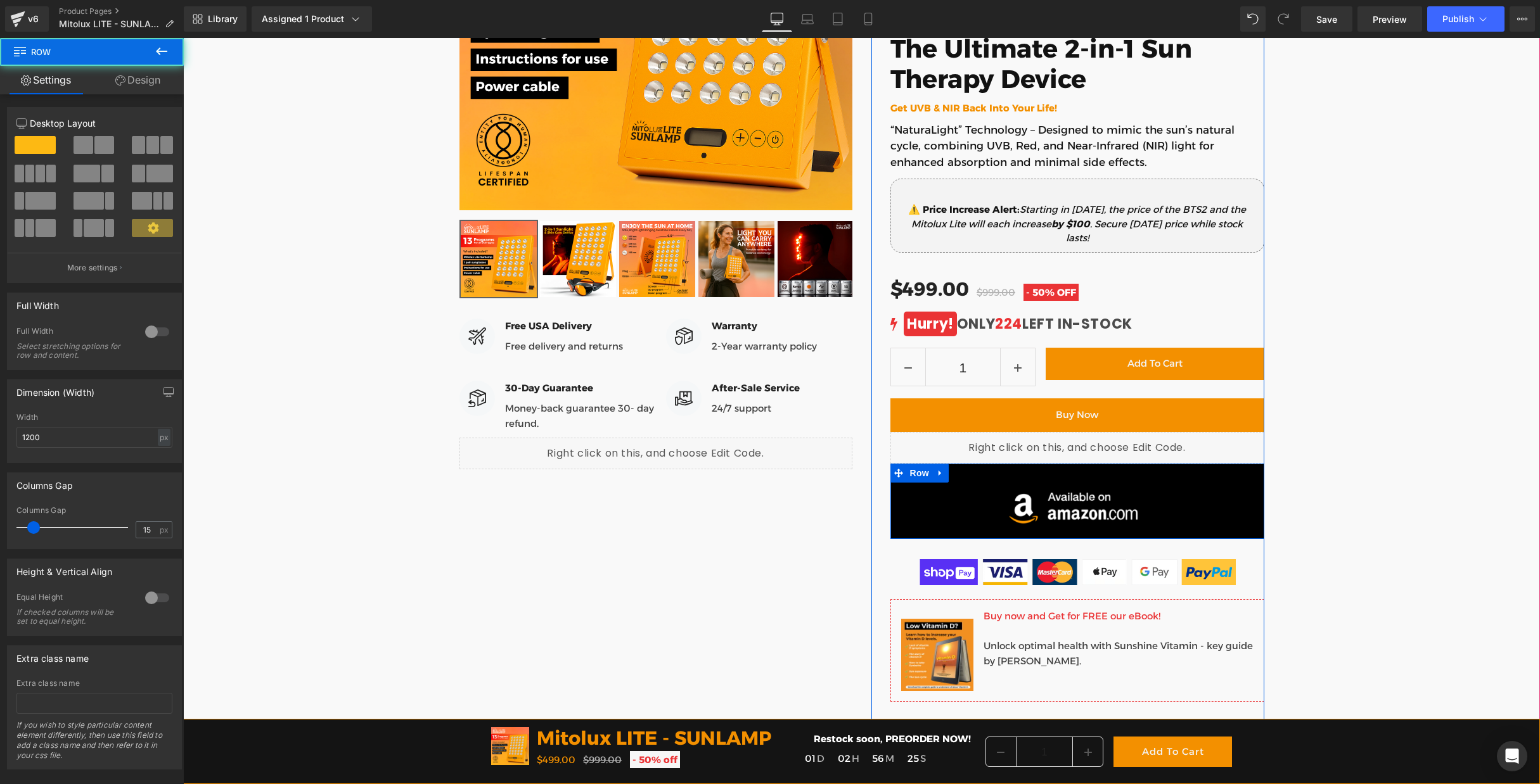
click at [1016, 481] on div "Image Row" at bounding box center [1077, 501] width 374 height 75
click at [1025, 501] on img at bounding box center [1077, 508] width 160 height 50
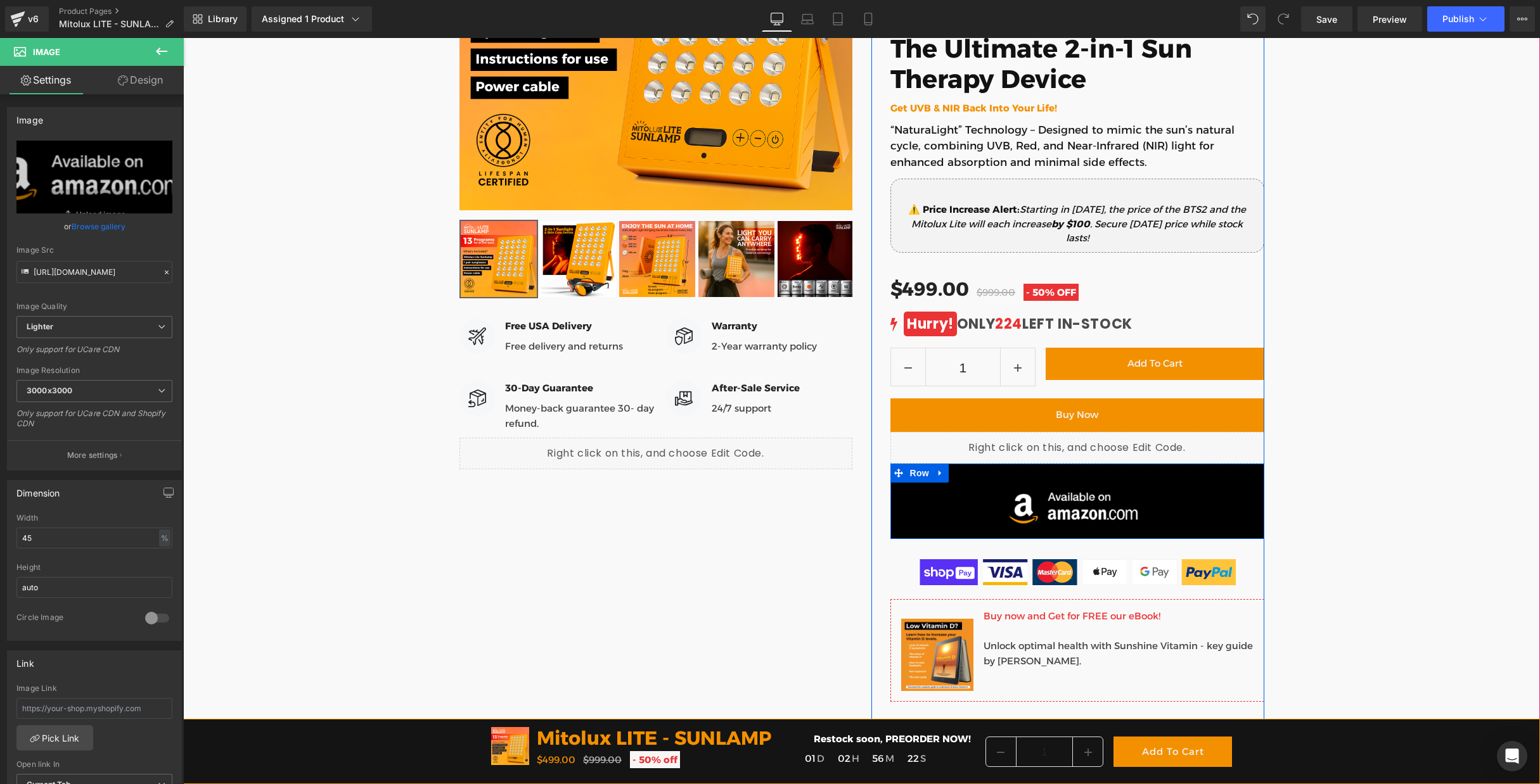
drag, startPoint x: 1019, startPoint y: 483, endPoint x: 1019, endPoint y: 467, distance: 16.0
click at [1019, 467] on div "Image Row" at bounding box center [1077, 501] width 374 height 75
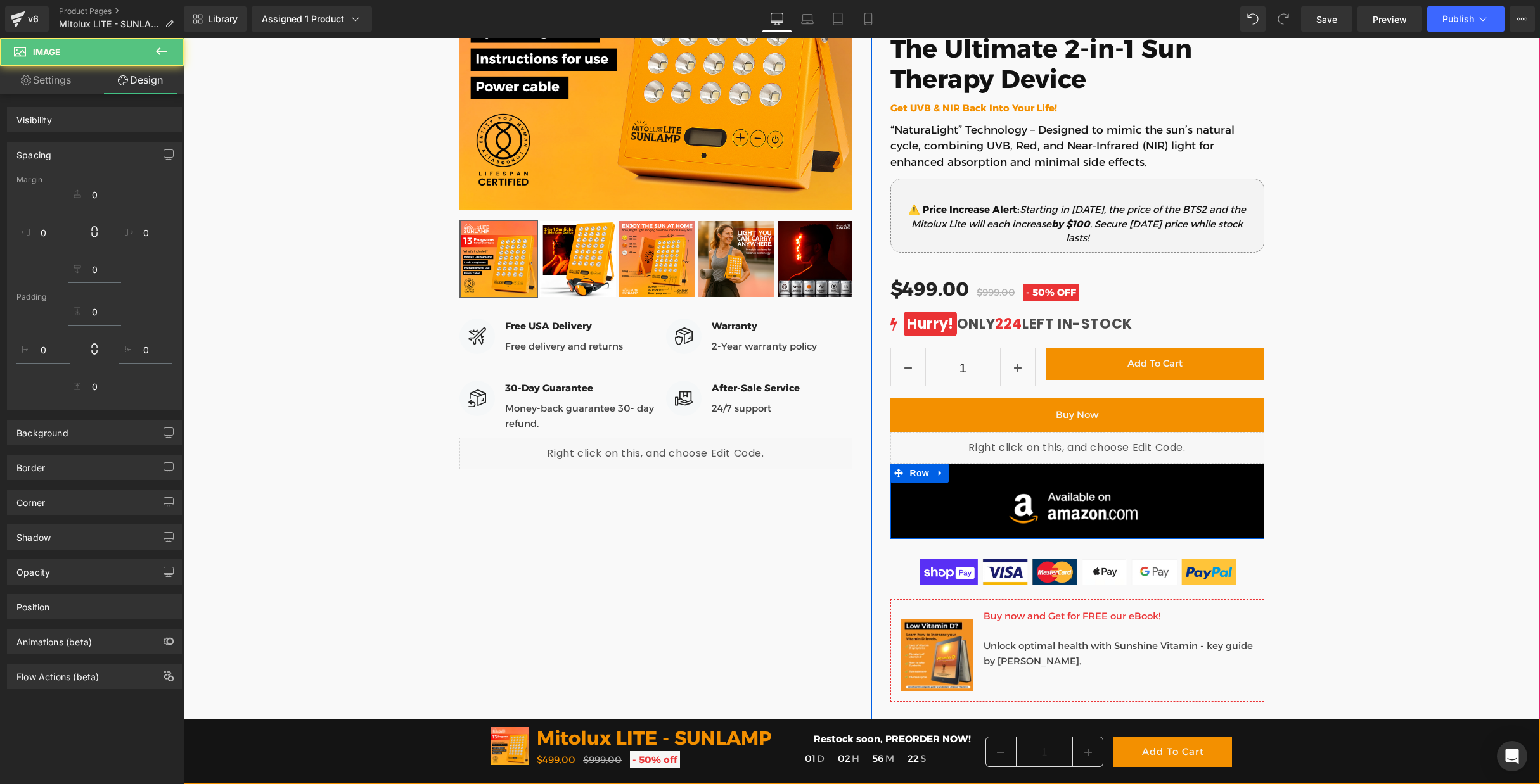
click at [1018, 472] on div "Image Row" at bounding box center [1077, 501] width 374 height 75
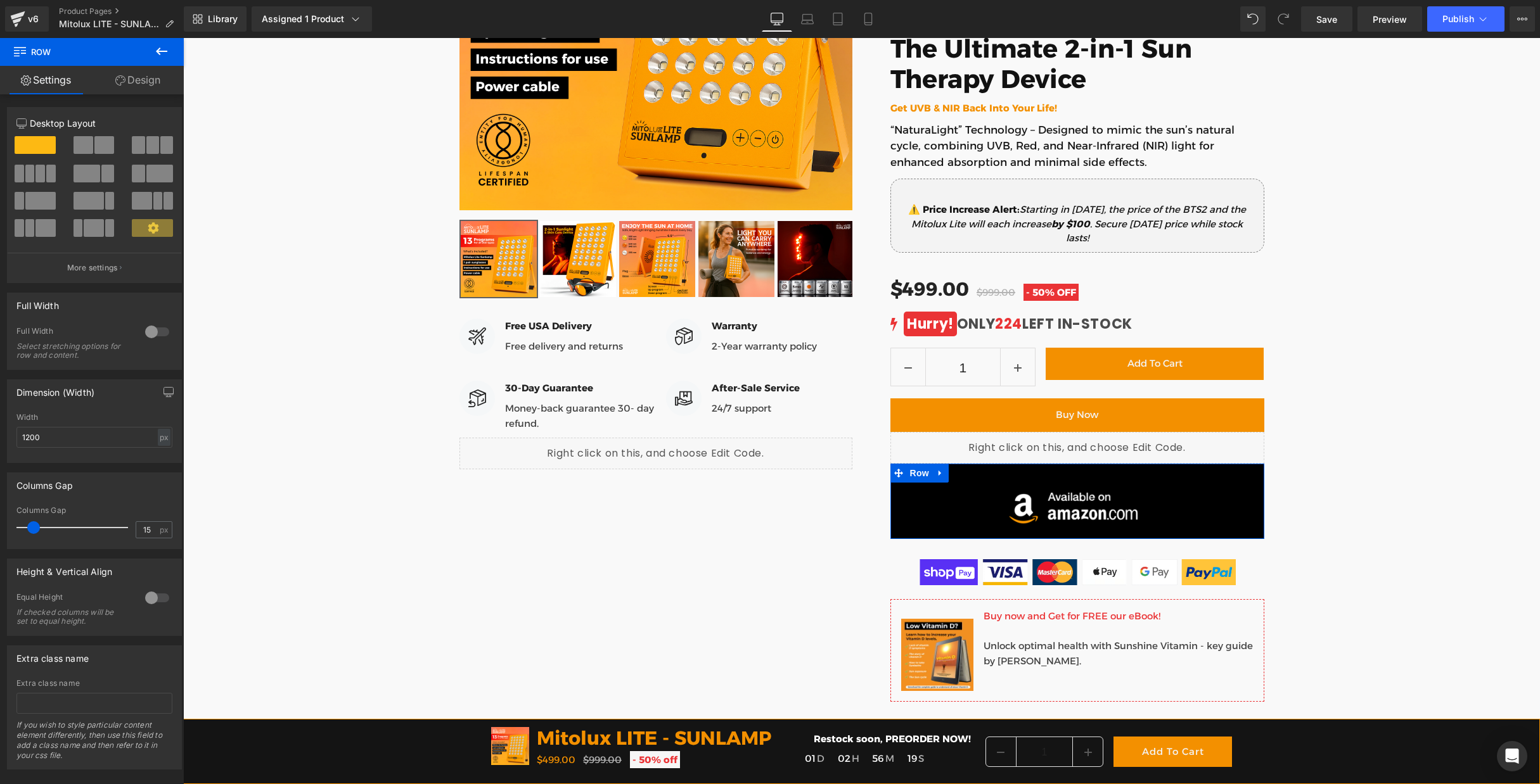
click at [139, 238] on div at bounding box center [153, 229] width 43 height 19
click at [148, 229] on icon at bounding box center [153, 228] width 11 height 11
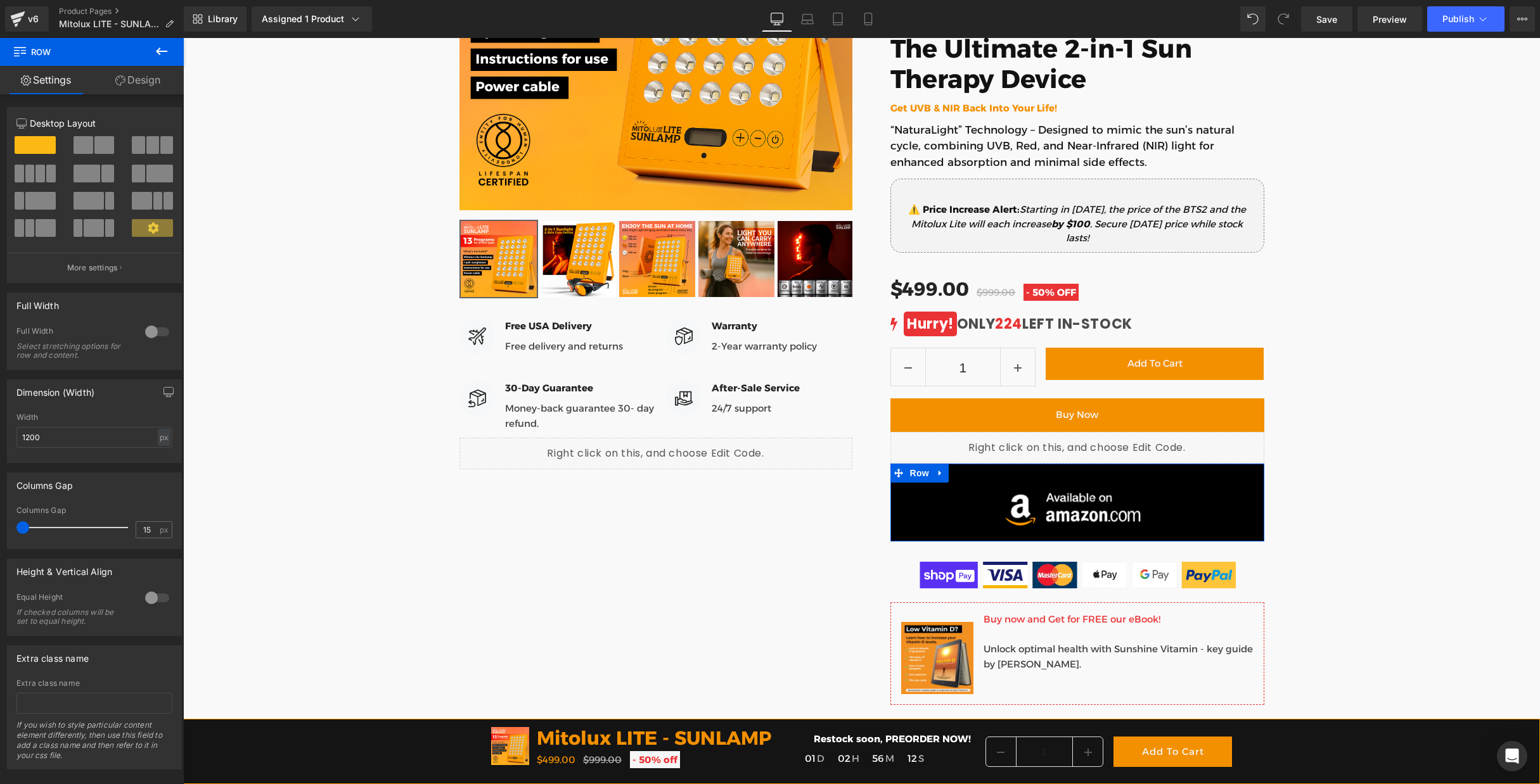
drag, startPoint x: 35, startPoint y: 529, endPoint x: 4, endPoint y: 530, distance: 31.0
click at [4, 530] on div "Columns Gap 15px Columns Gap 15 px" at bounding box center [95, 506] width 190 height 86
click at [151, 603] on div at bounding box center [156, 598] width 30 height 20
click at [142, 82] on link "Design" at bounding box center [138, 80] width 92 height 29
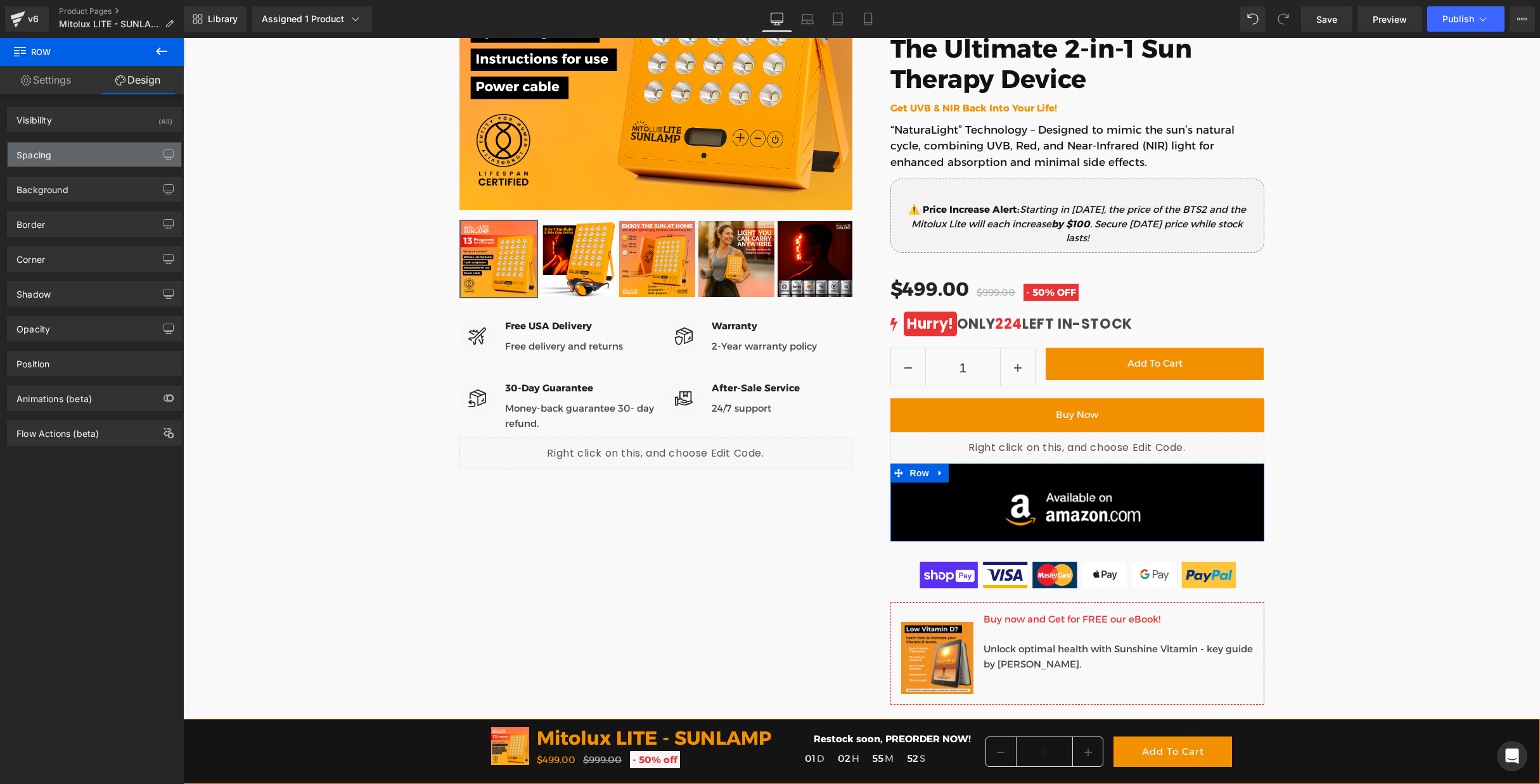
click at [67, 152] on div "Spacing" at bounding box center [94, 154] width 174 height 24
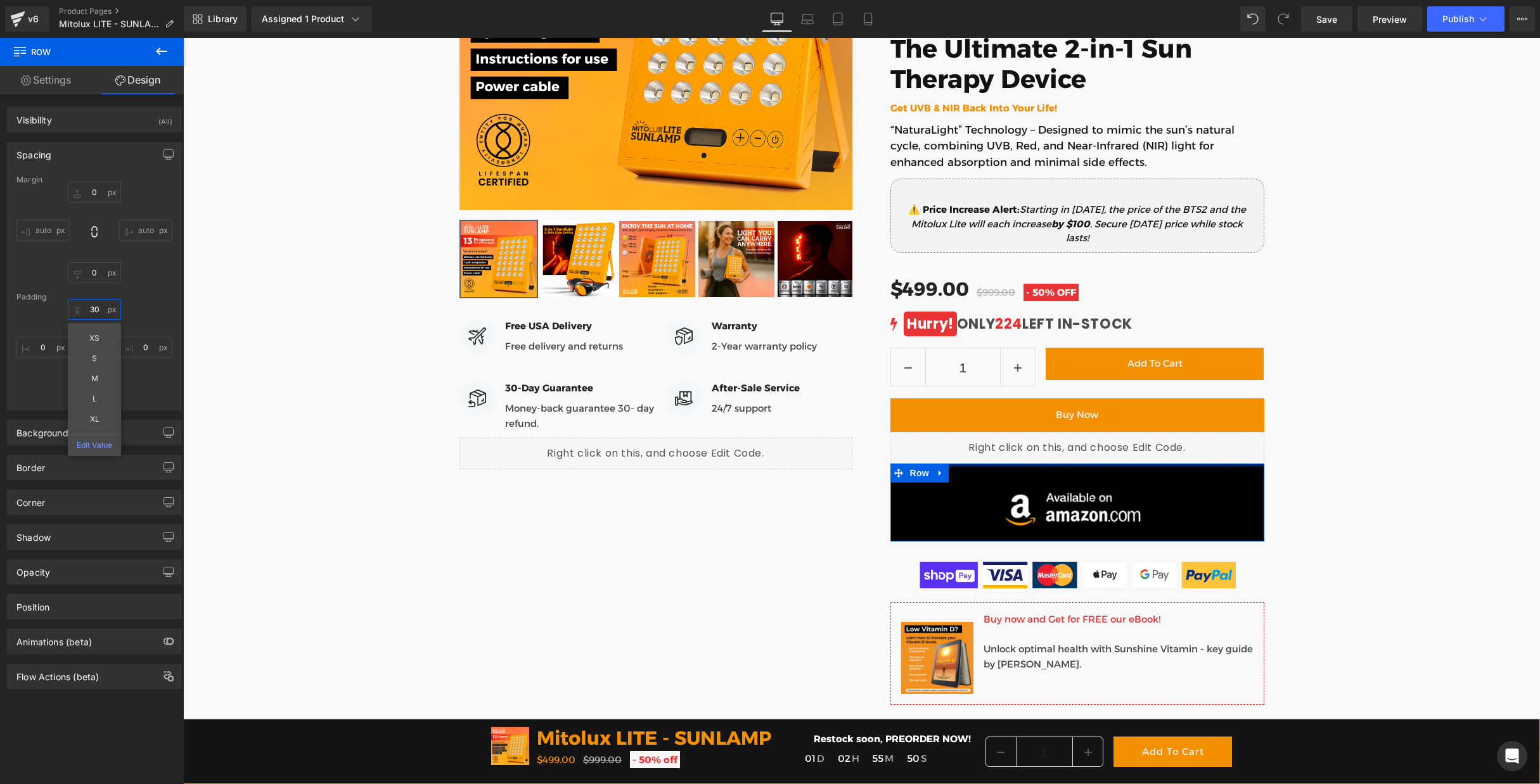
click at [96, 307] on input "30" at bounding box center [94, 309] width 53 height 21
type input "0"
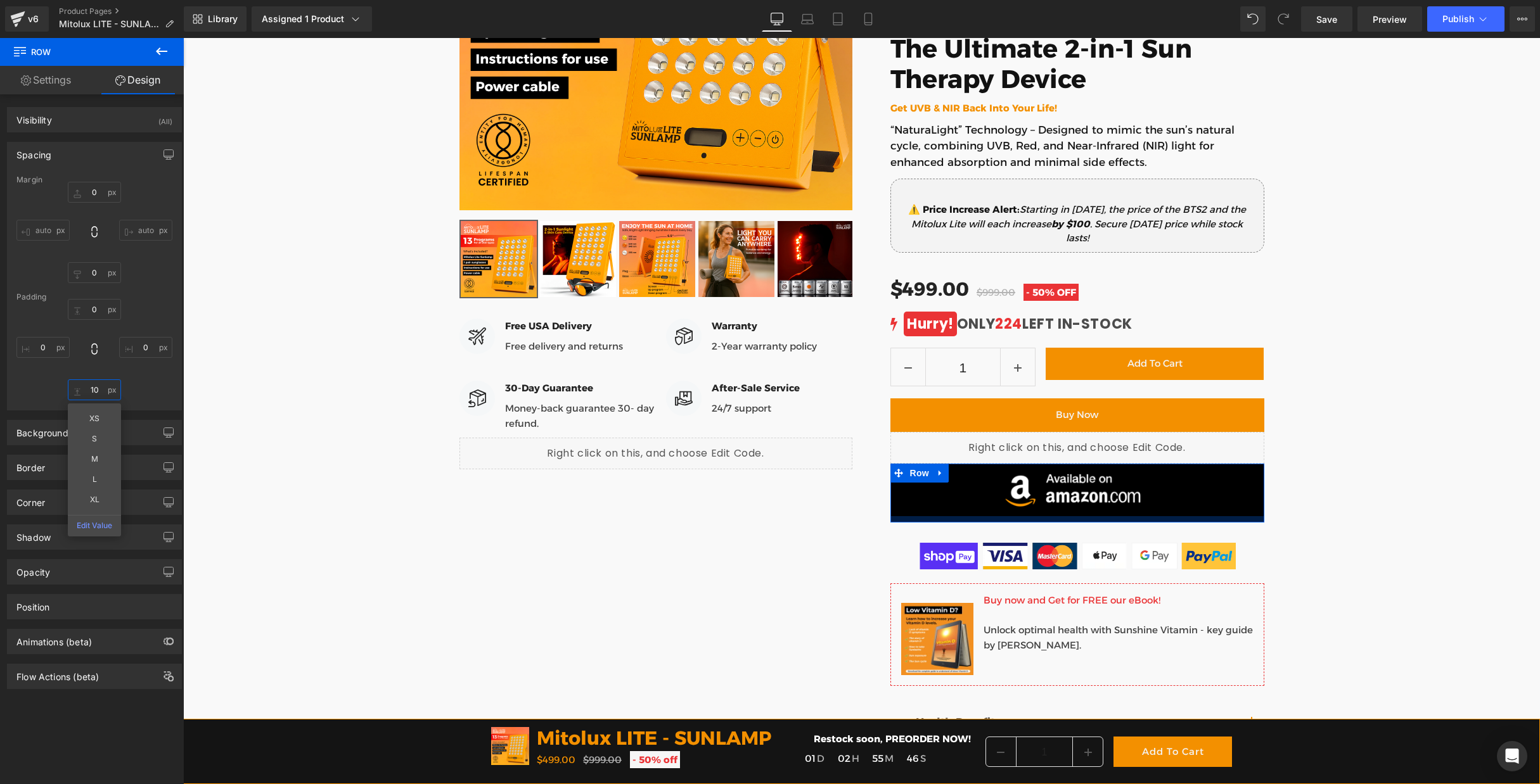
click at [90, 391] on input "10" at bounding box center [94, 390] width 53 height 21
type input "0"
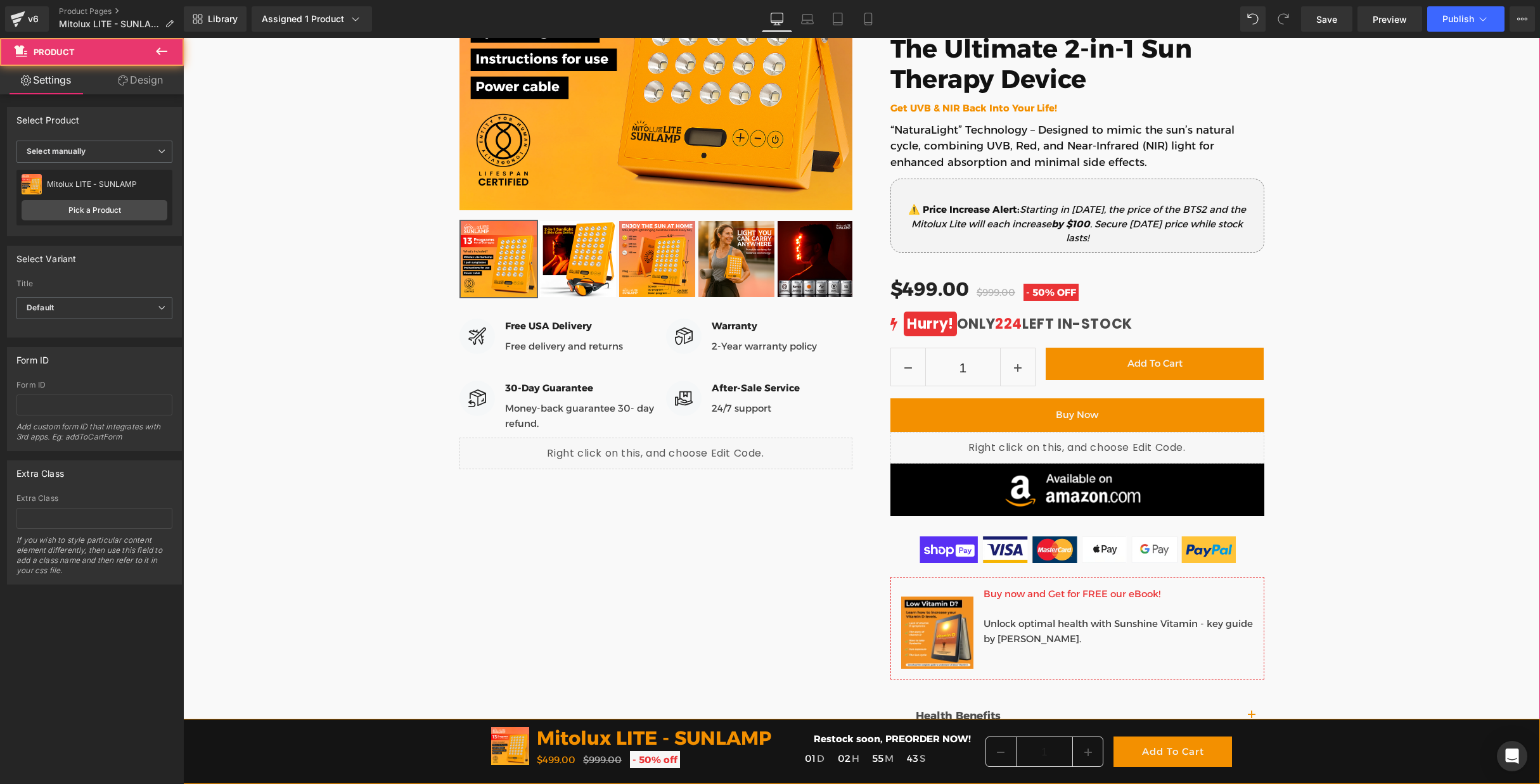
click at [1404, 443] on div "[DOMAIN_NAME] Reviews - Star Badge [DOMAIN_NAME] Reviews Mitolux LITE - SUNLAMP…" at bounding box center [861, 368] width 1357 height 1139
click at [928, 472] on span "Row" at bounding box center [920, 474] width 26 height 19
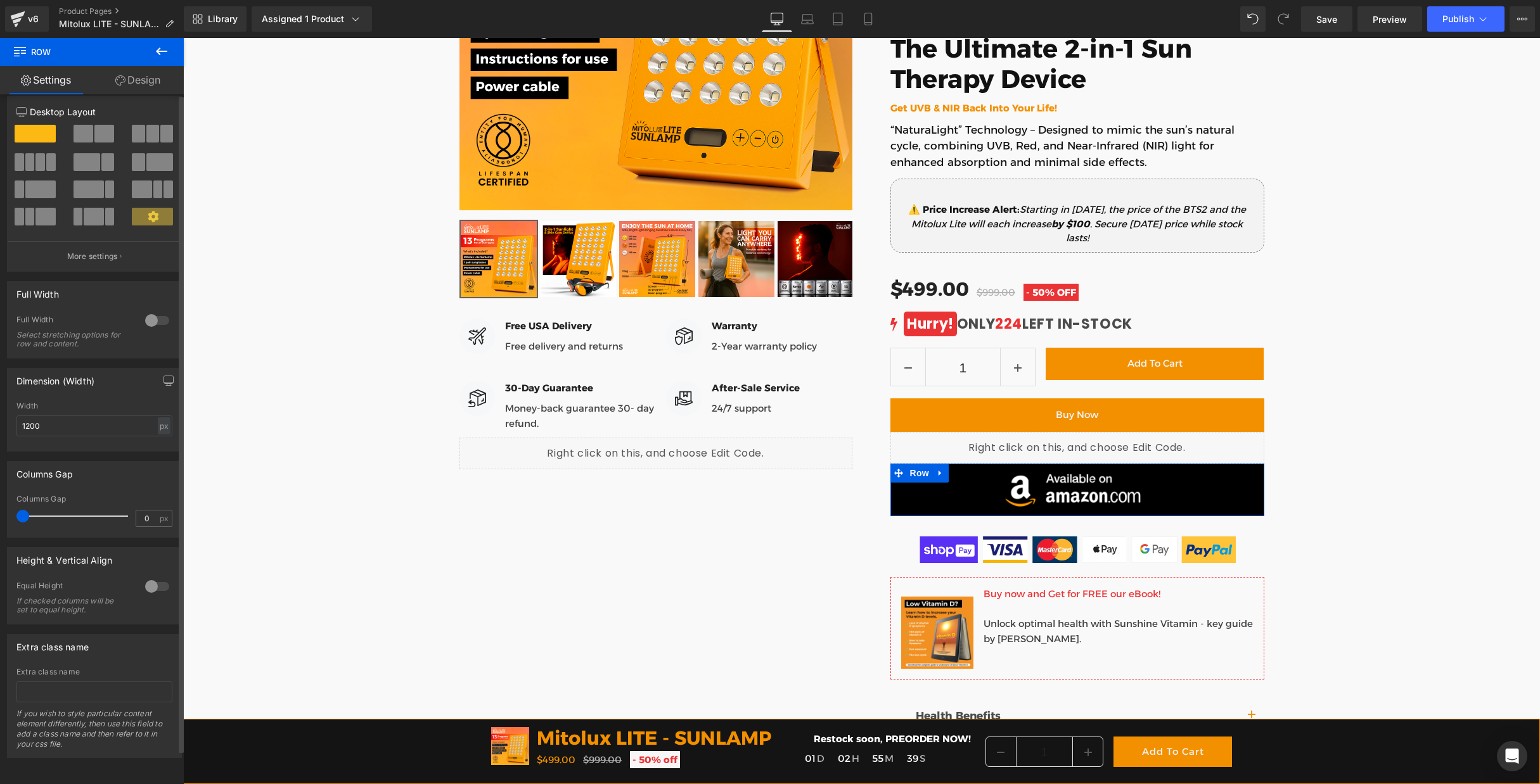
scroll to position [0, 0]
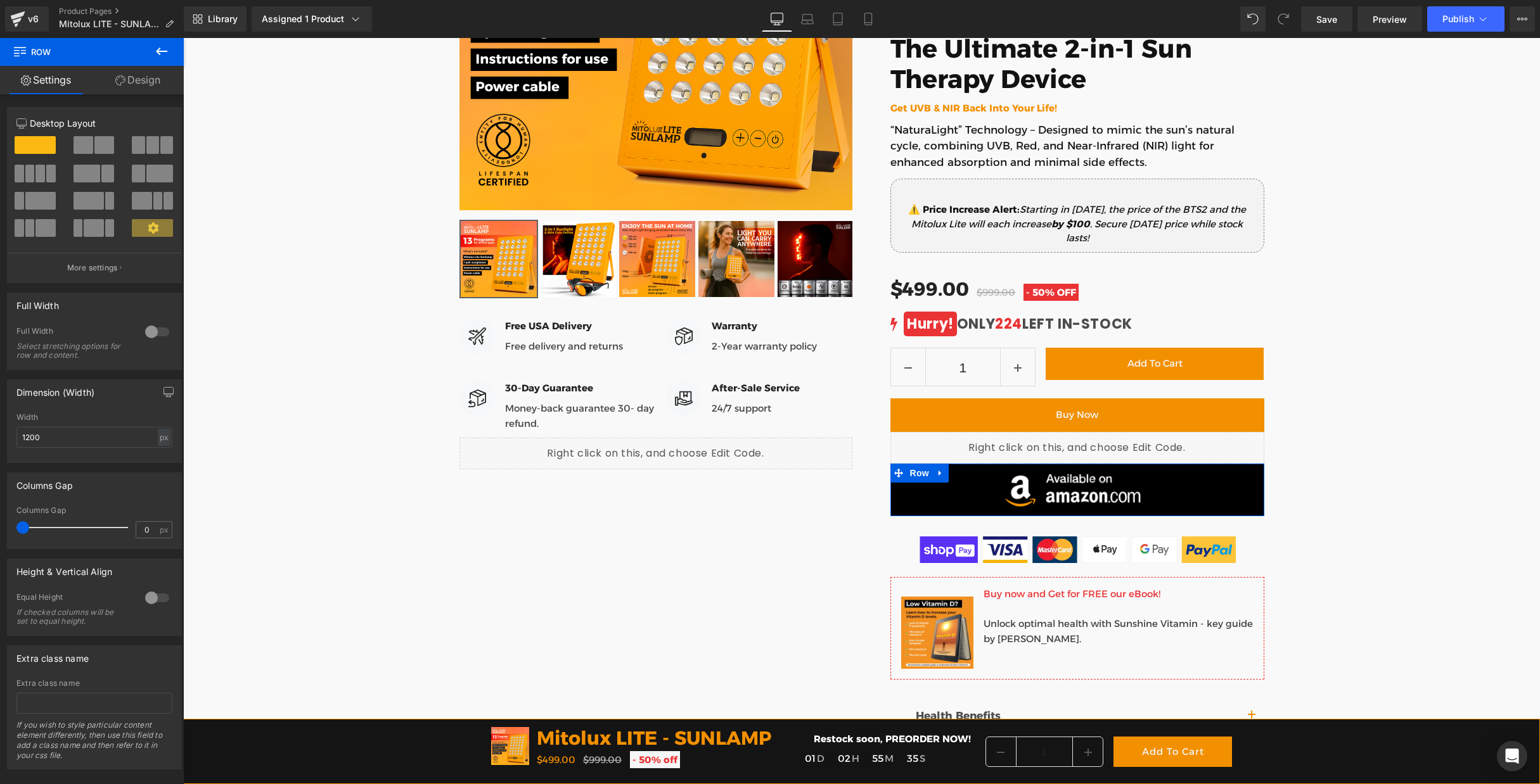
drag, startPoint x: 140, startPoint y: 79, endPoint x: 79, endPoint y: 208, distance: 142.7
click at [140, 79] on link "Design" at bounding box center [138, 80] width 92 height 29
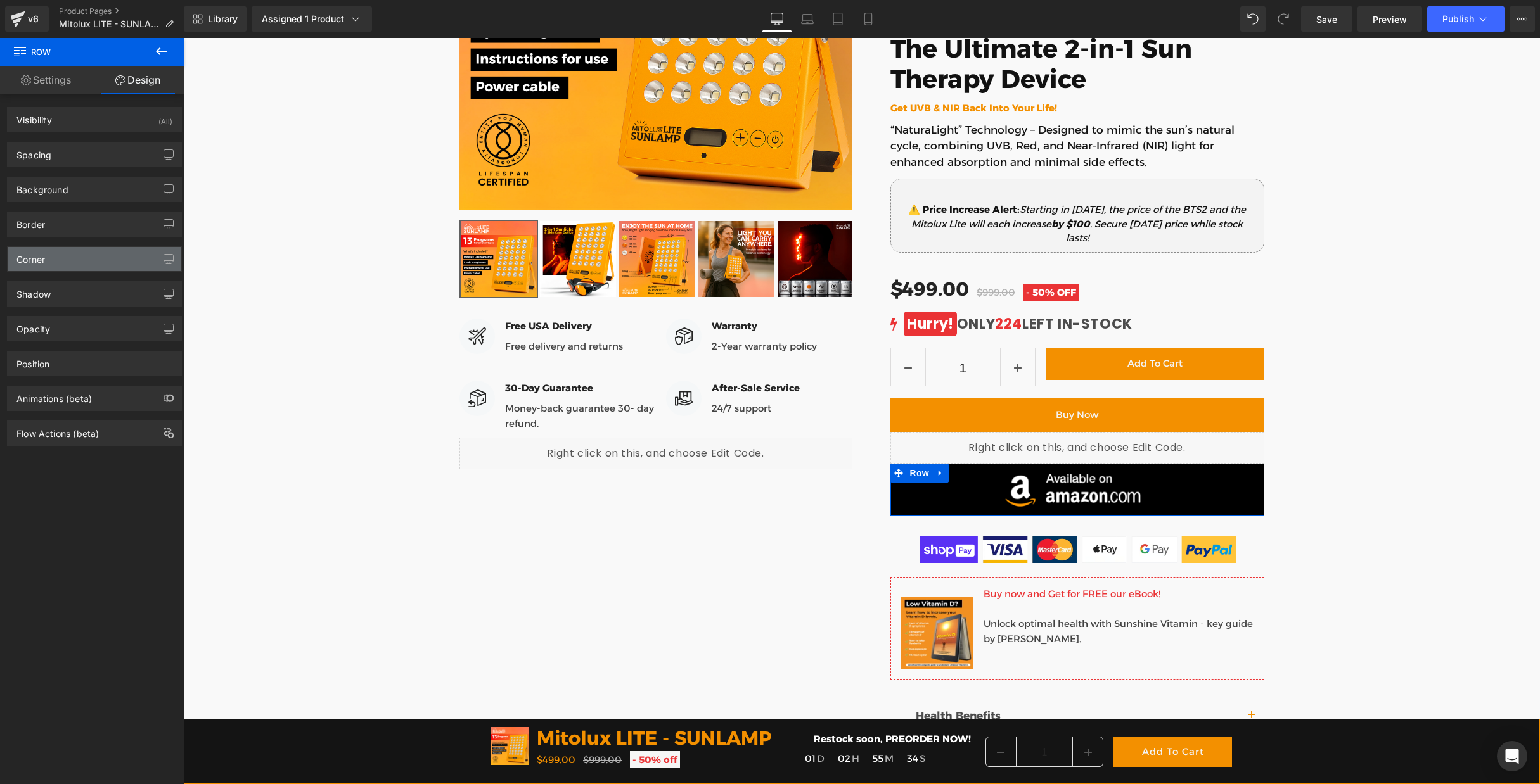
click at [69, 260] on div "Corner" at bounding box center [94, 259] width 174 height 24
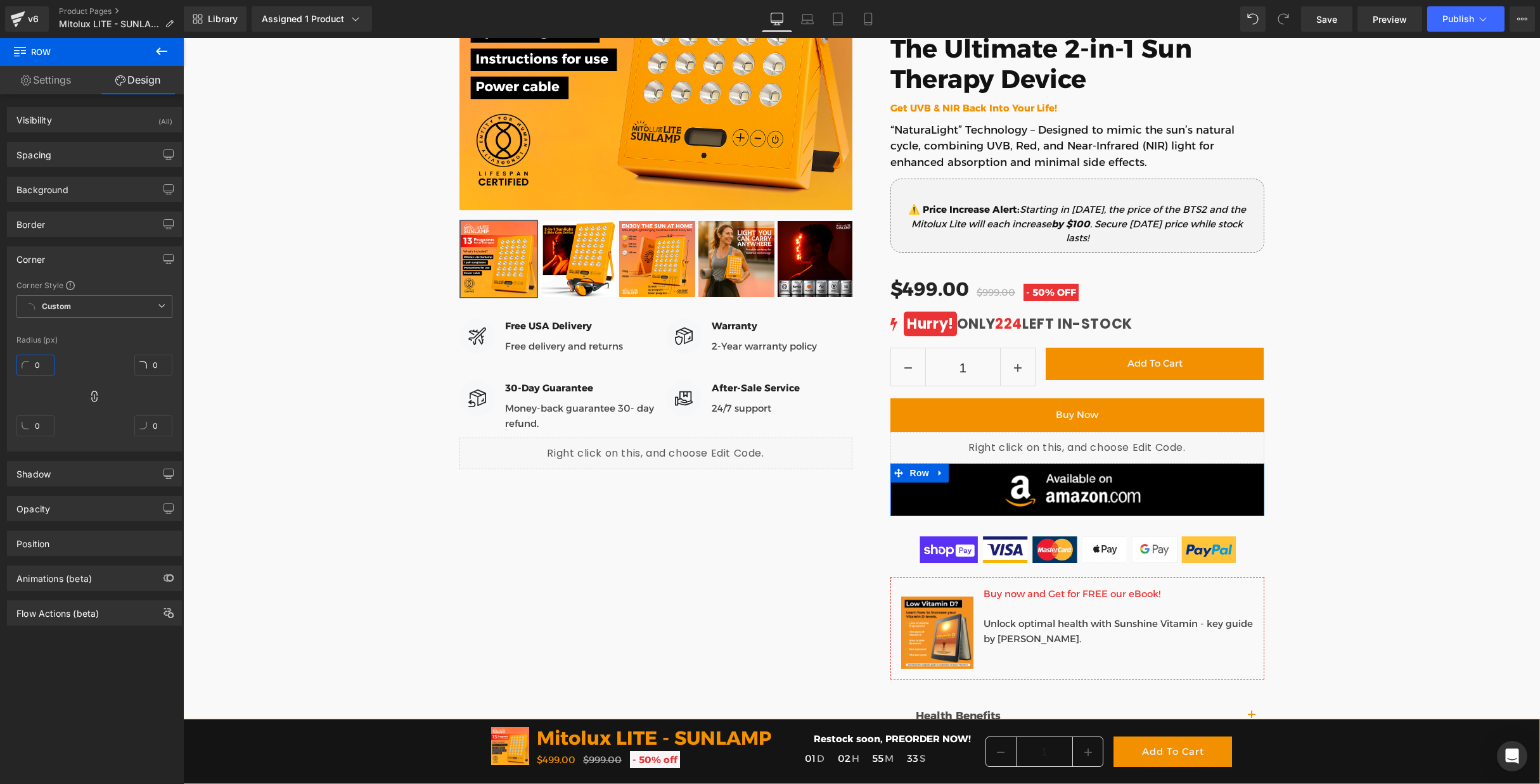
click at [40, 364] on input "0" at bounding box center [35, 365] width 38 height 21
type input "10"
click at [1463, 442] on div "[DOMAIN_NAME] Reviews - Star Badge [DOMAIN_NAME] Reviews Mitolux LITE - SUNLAMP…" at bounding box center [861, 368] width 1357 height 1139
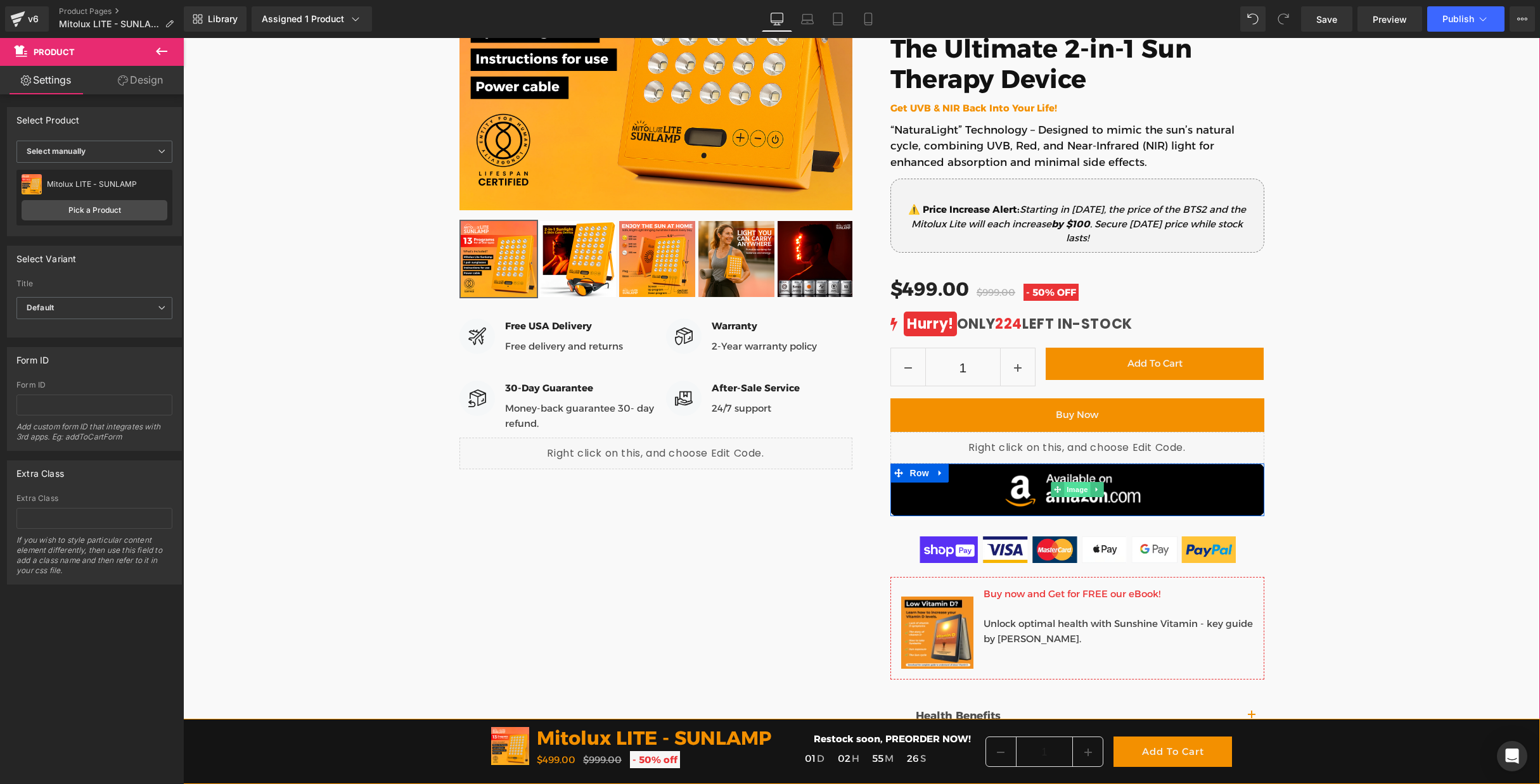
click at [1075, 490] on span "Image" at bounding box center [1078, 490] width 26 height 16
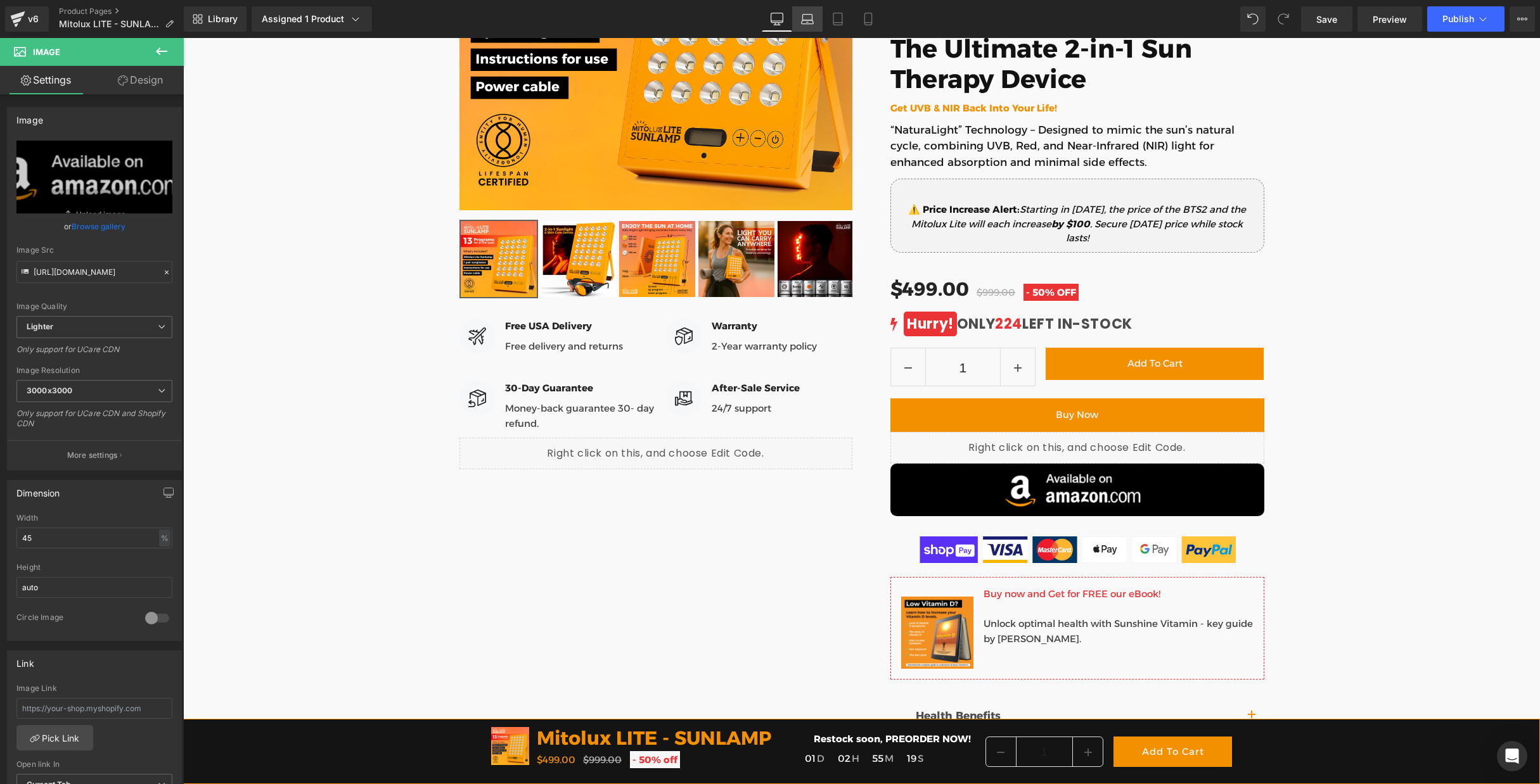
click at [811, 20] on icon at bounding box center [808, 19] width 12 height 12
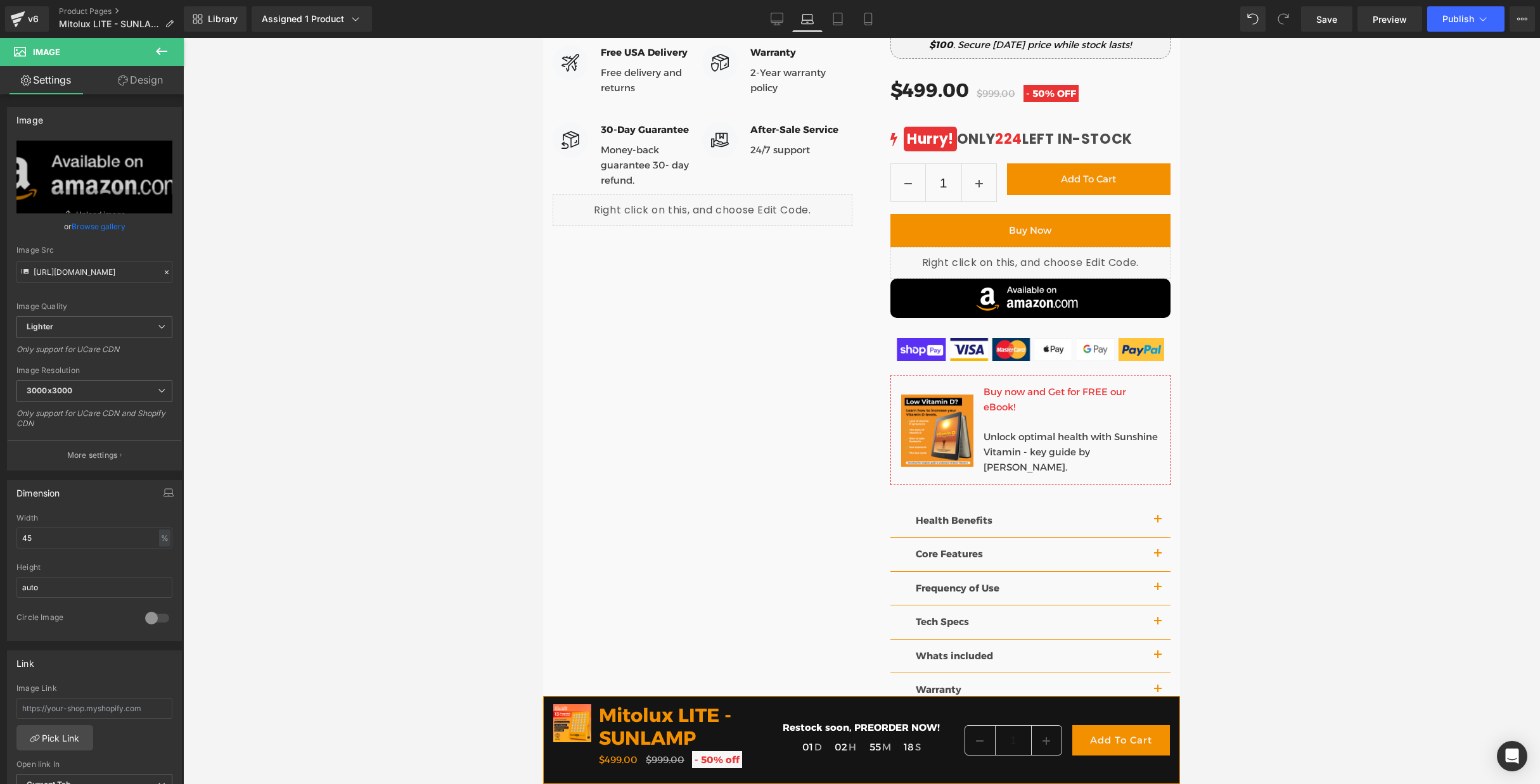
scroll to position [585, 0]
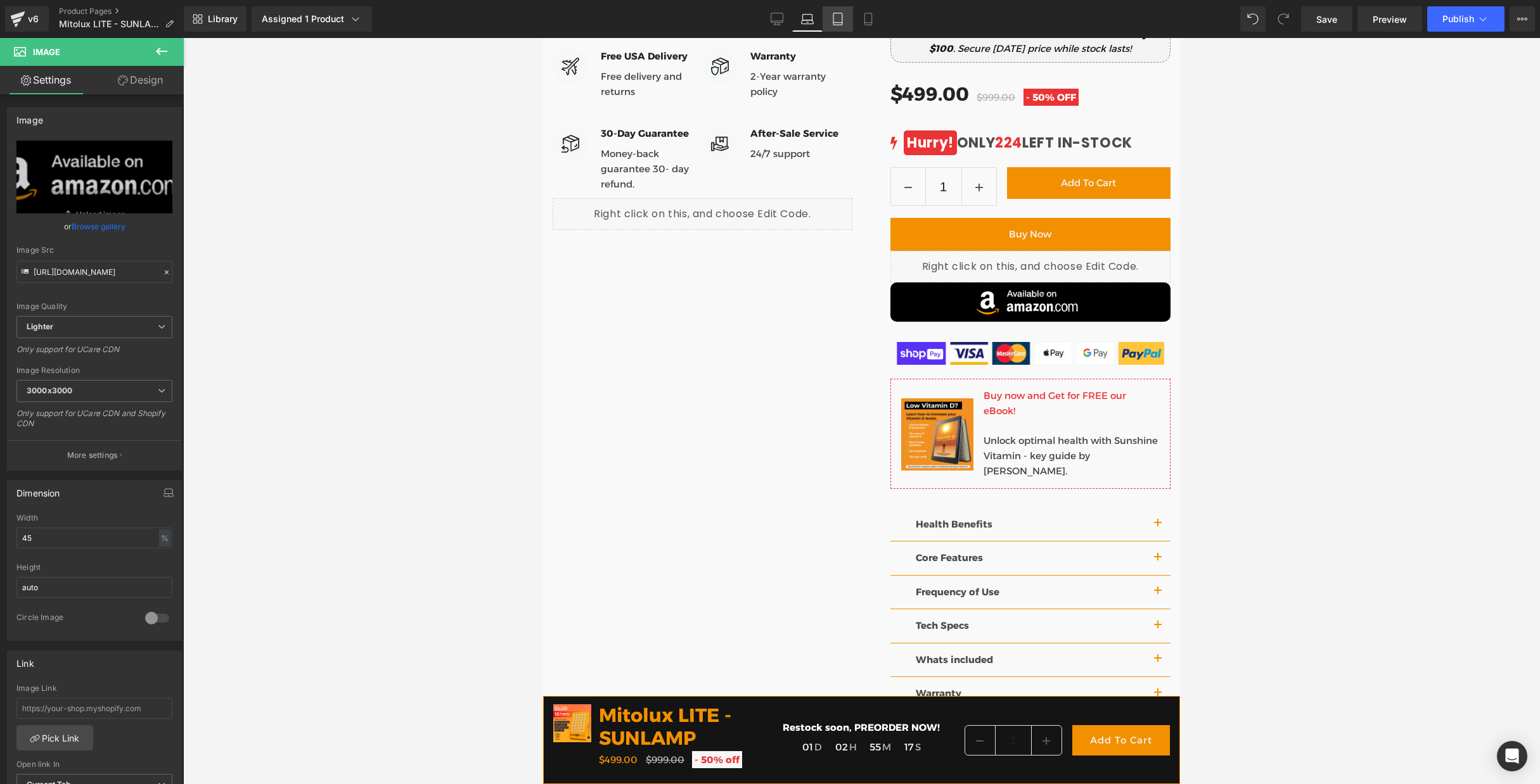
click at [835, 19] on icon at bounding box center [838, 19] width 12 height 12
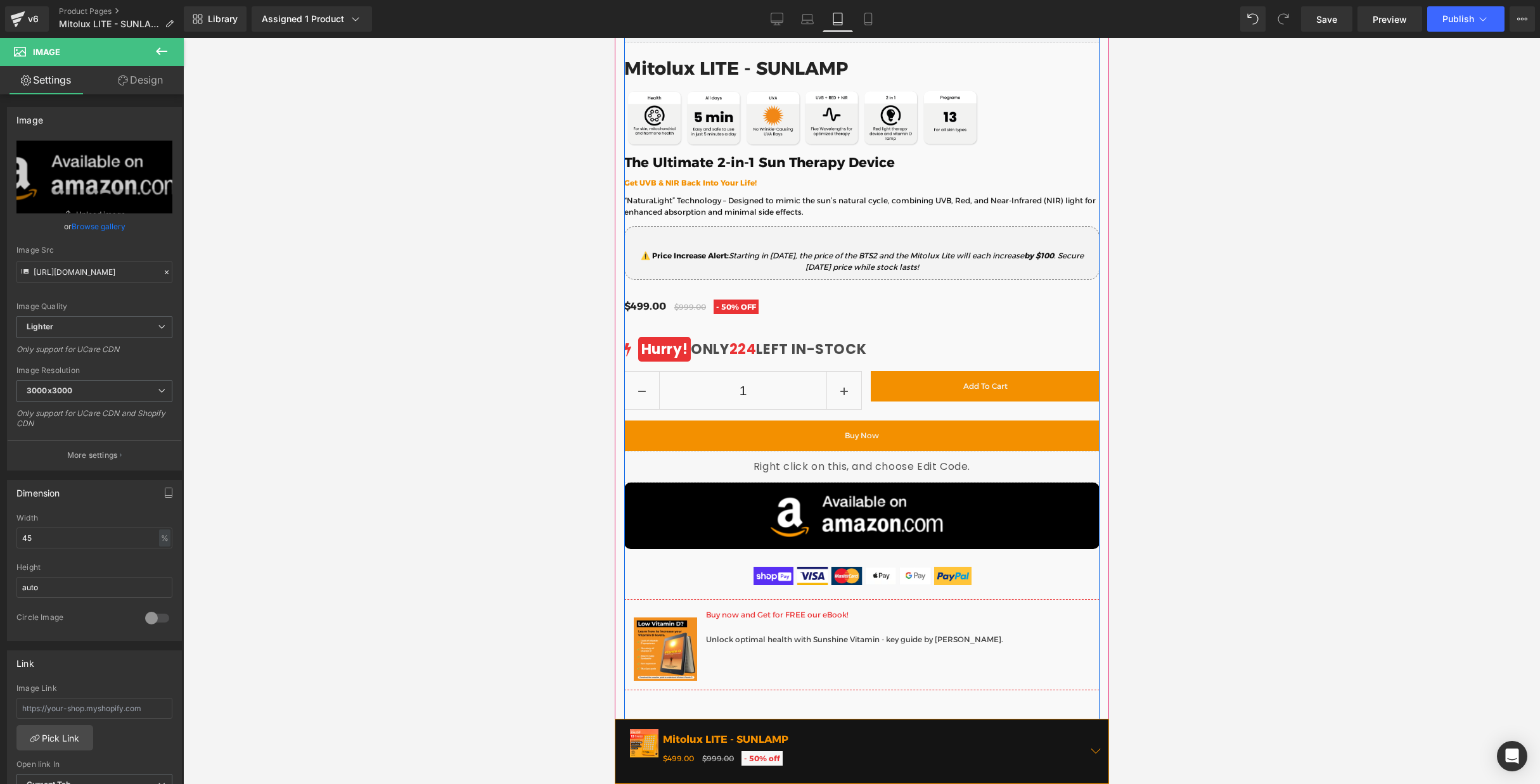
scroll to position [1085, 0]
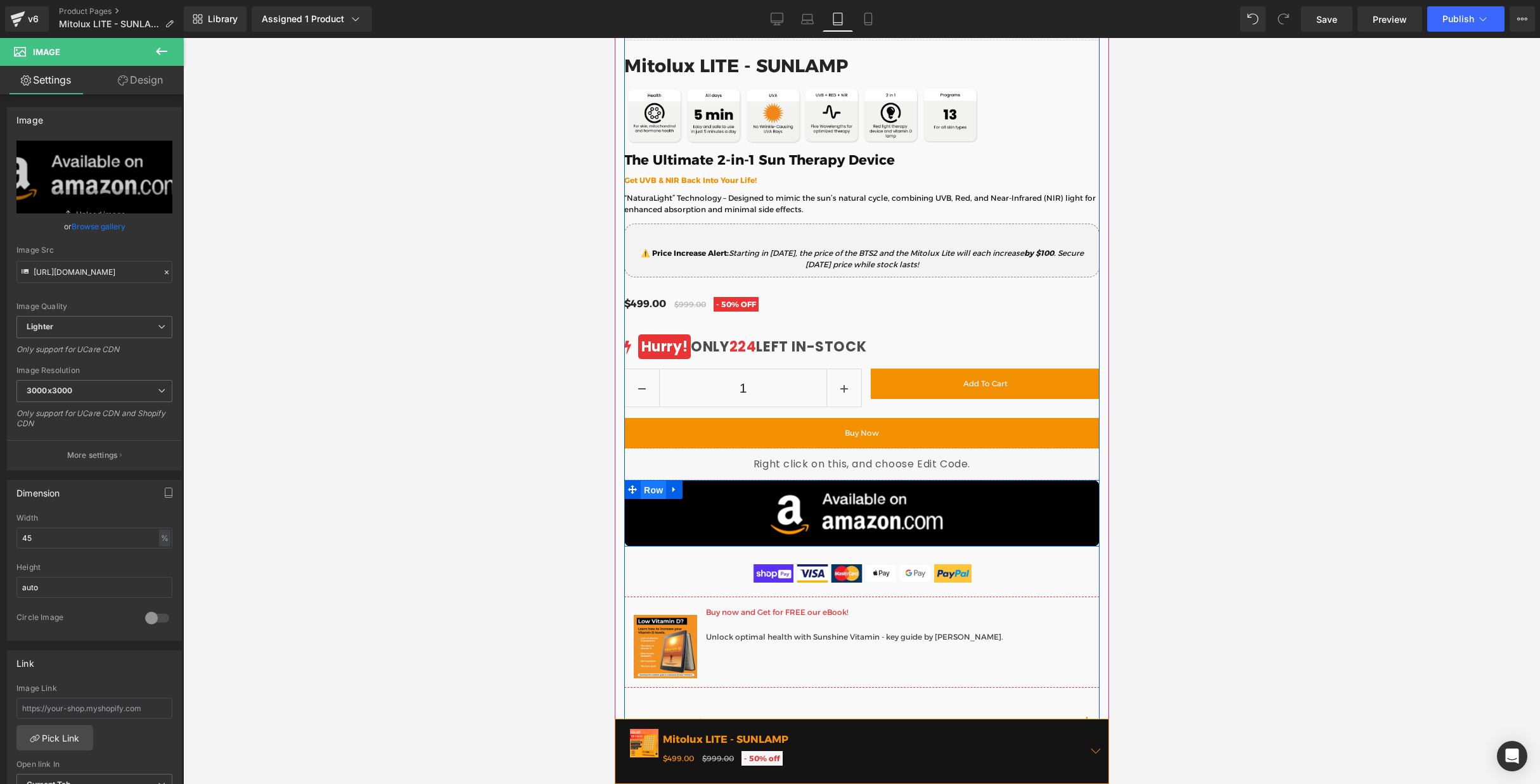
click at [658, 488] on span "Row" at bounding box center [653, 490] width 26 height 19
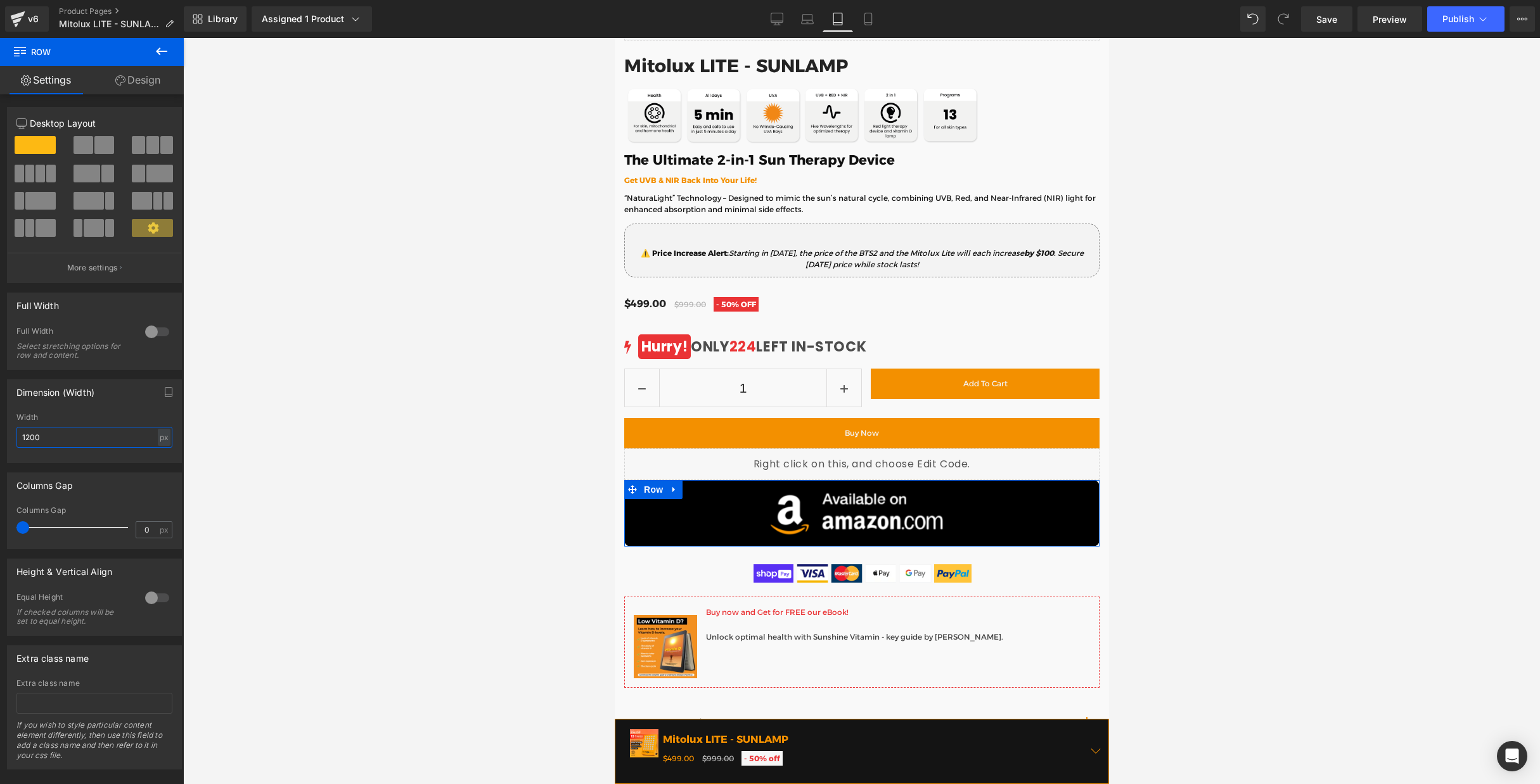
drag, startPoint x: 56, startPoint y: 440, endPoint x: 5, endPoint y: 436, distance: 51.2
click at [5, 436] on div "Dimension (Width) 1200px Width 1200 px % px" at bounding box center [95, 417] width 190 height 93
type input "900"
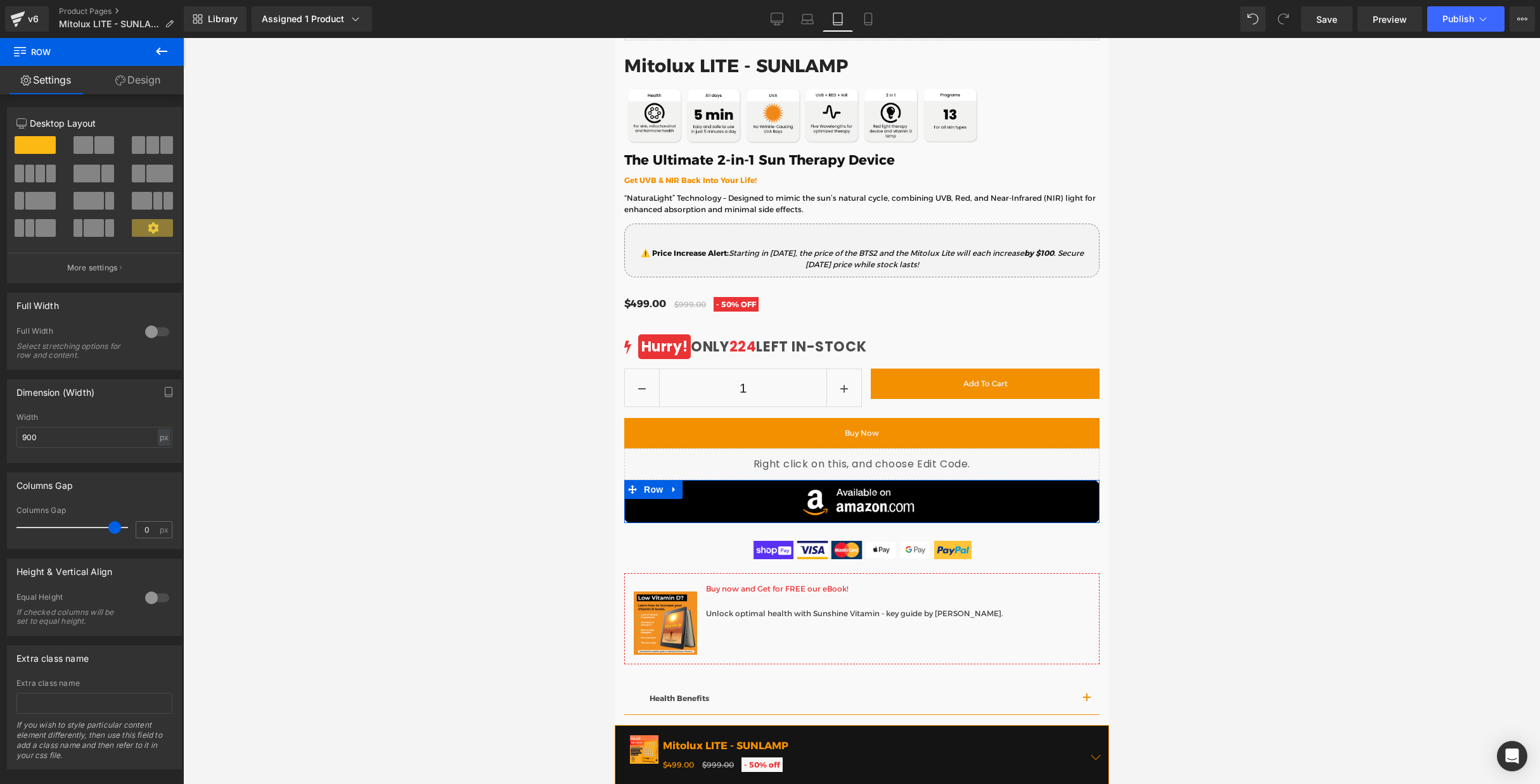
drag, startPoint x: 27, startPoint y: 528, endPoint x: 114, endPoint y: 532, distance: 87.1
click at [114, 532] on span at bounding box center [114, 527] width 12 height 12
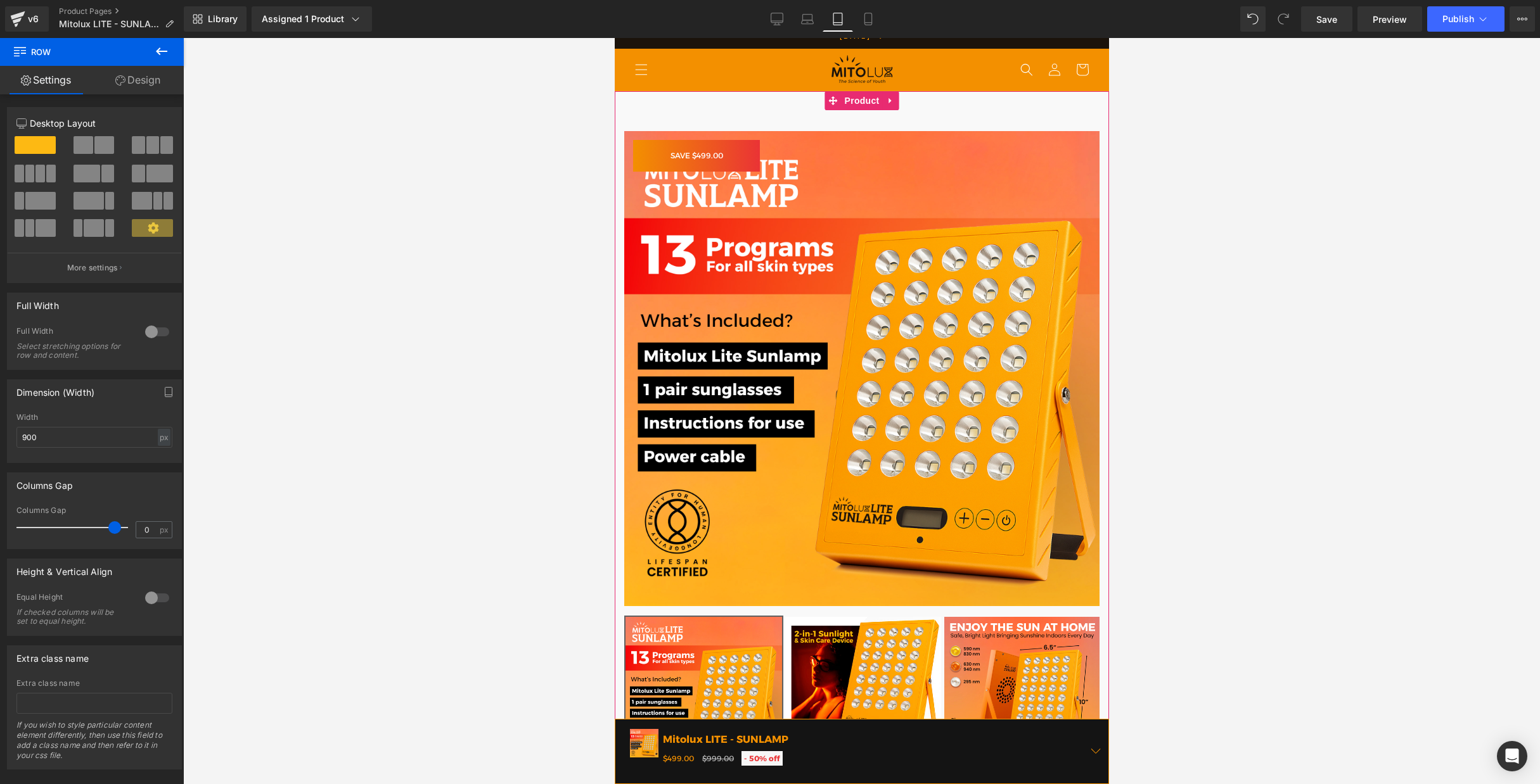
scroll to position [111, 0]
click at [769, 20] on link "Desktop" at bounding box center [777, 19] width 30 height 26
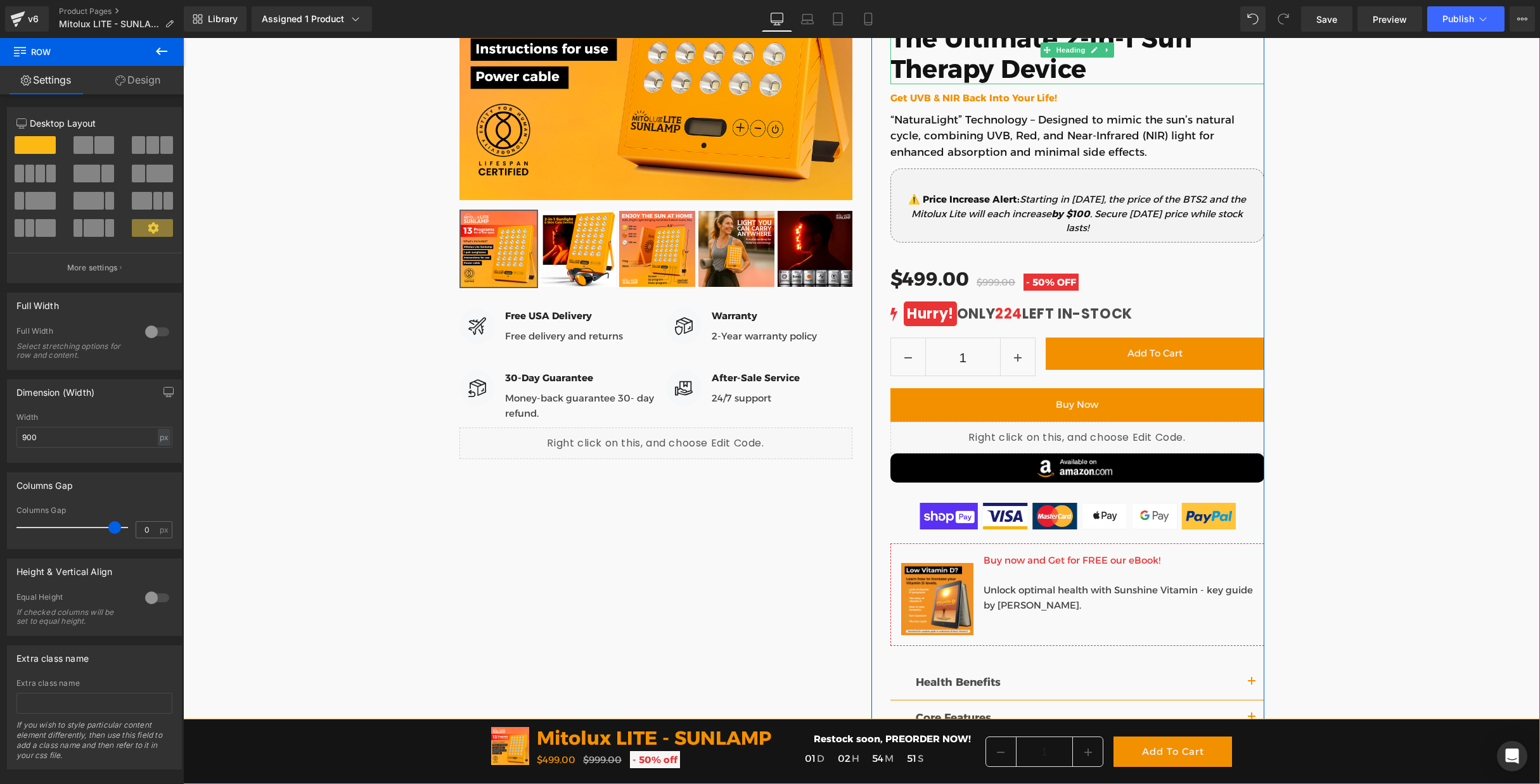
scroll to position [534, 0]
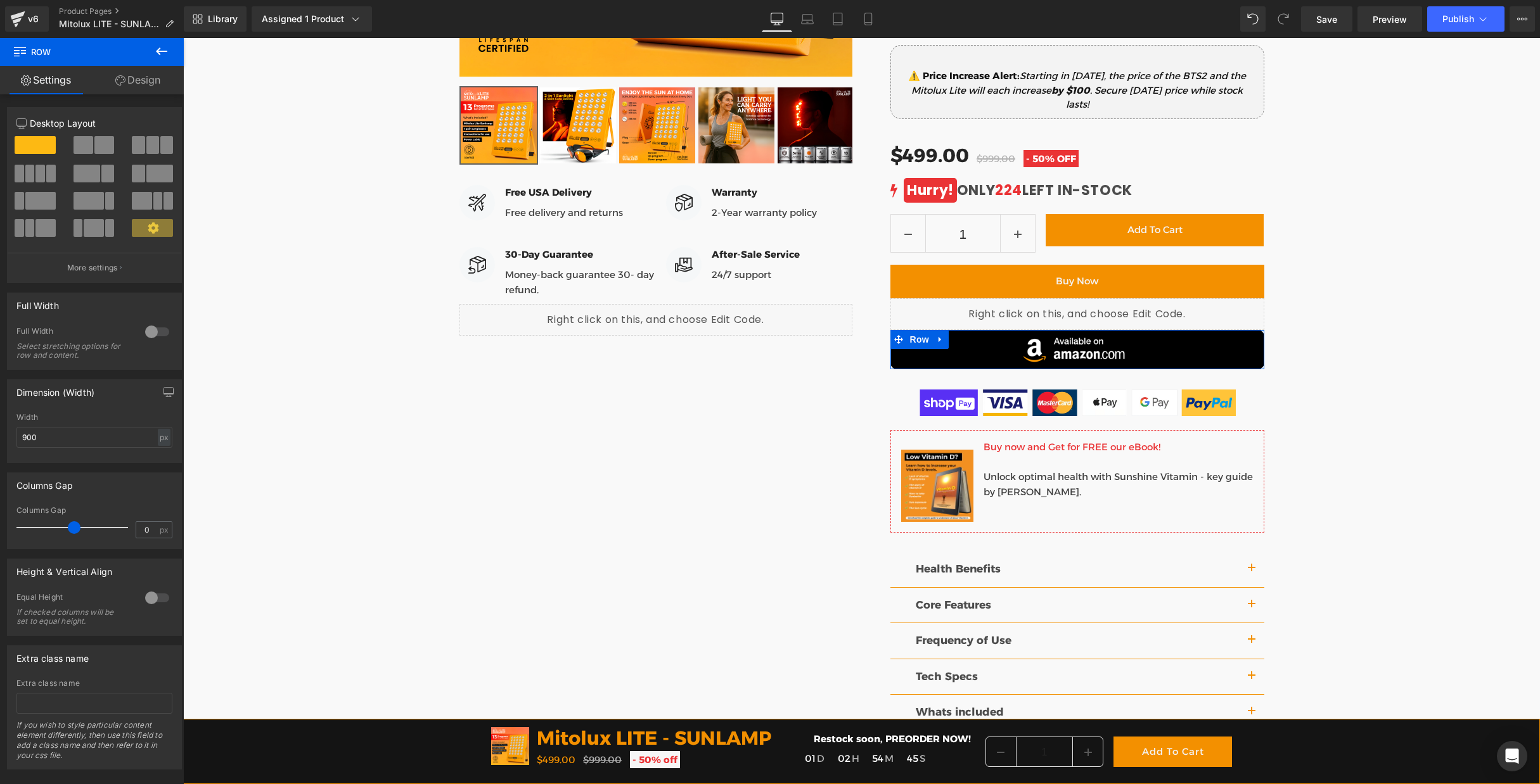
drag, startPoint x: 112, startPoint y: 528, endPoint x: 74, endPoint y: 528, distance: 38.0
click at [74, 528] on span at bounding box center [74, 527] width 12 height 12
click at [142, 534] on input "0" at bounding box center [147, 530] width 23 height 16
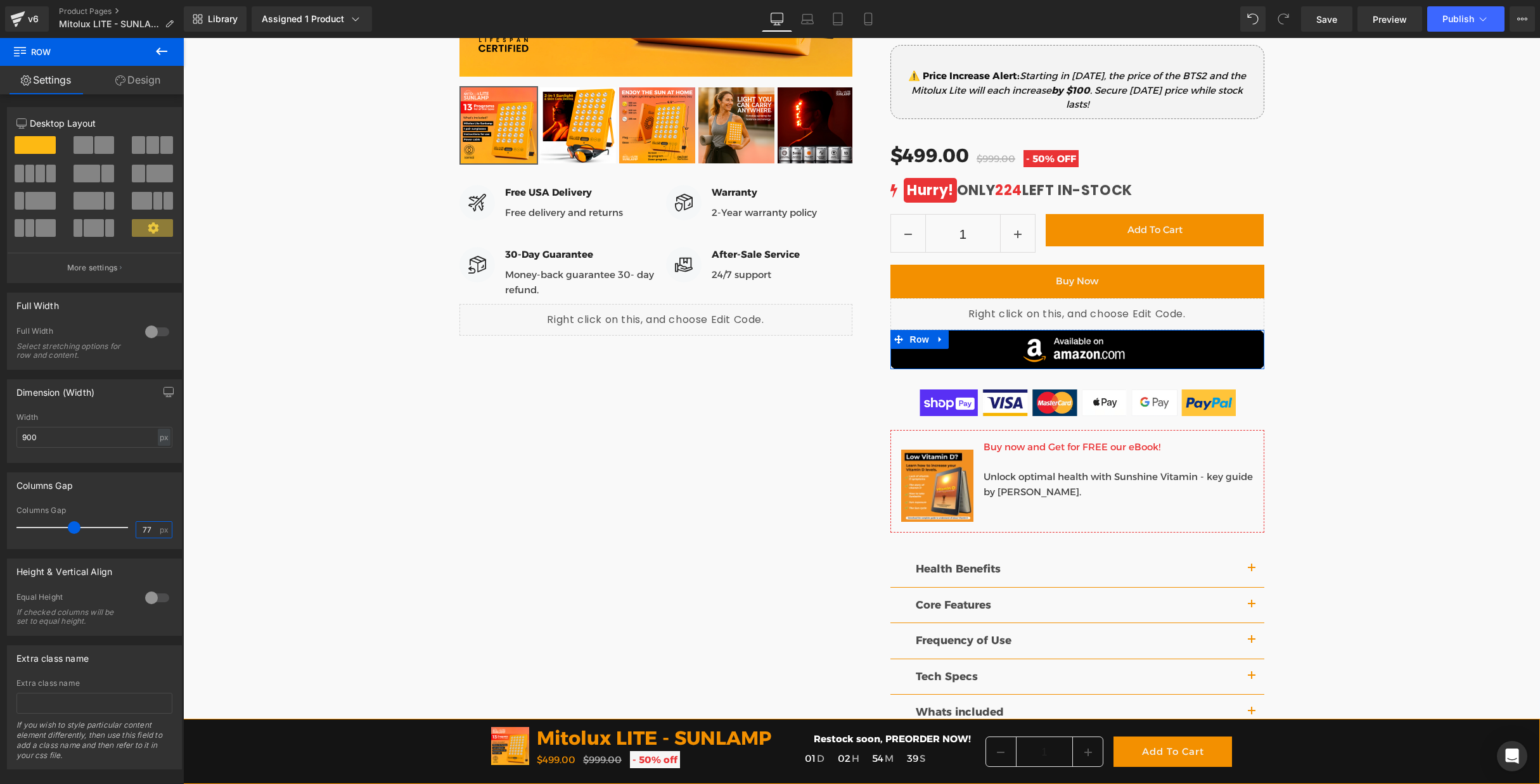
type input "77"
click at [1133, 353] on img at bounding box center [1077, 349] width 125 height 39
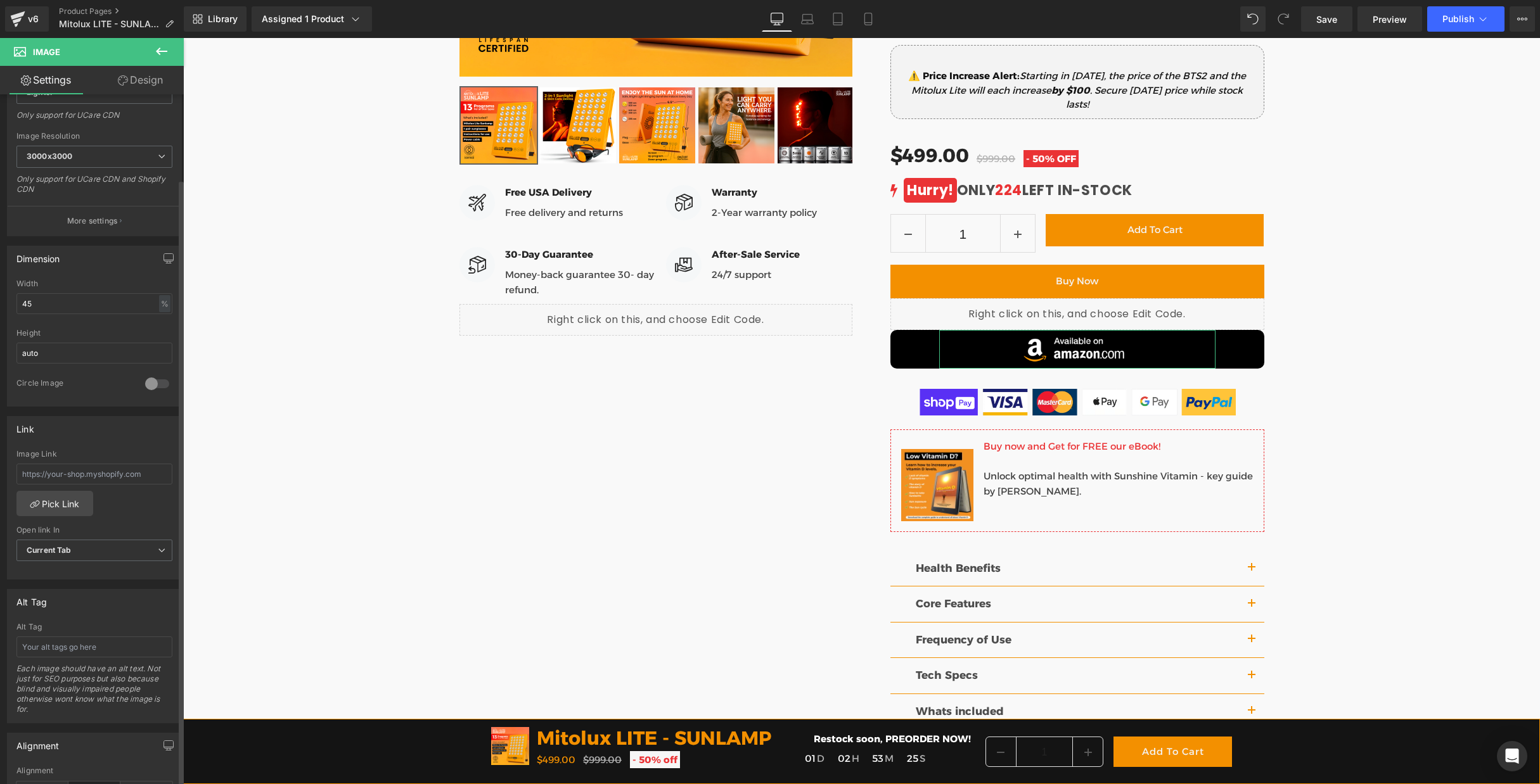
scroll to position [262, 0]
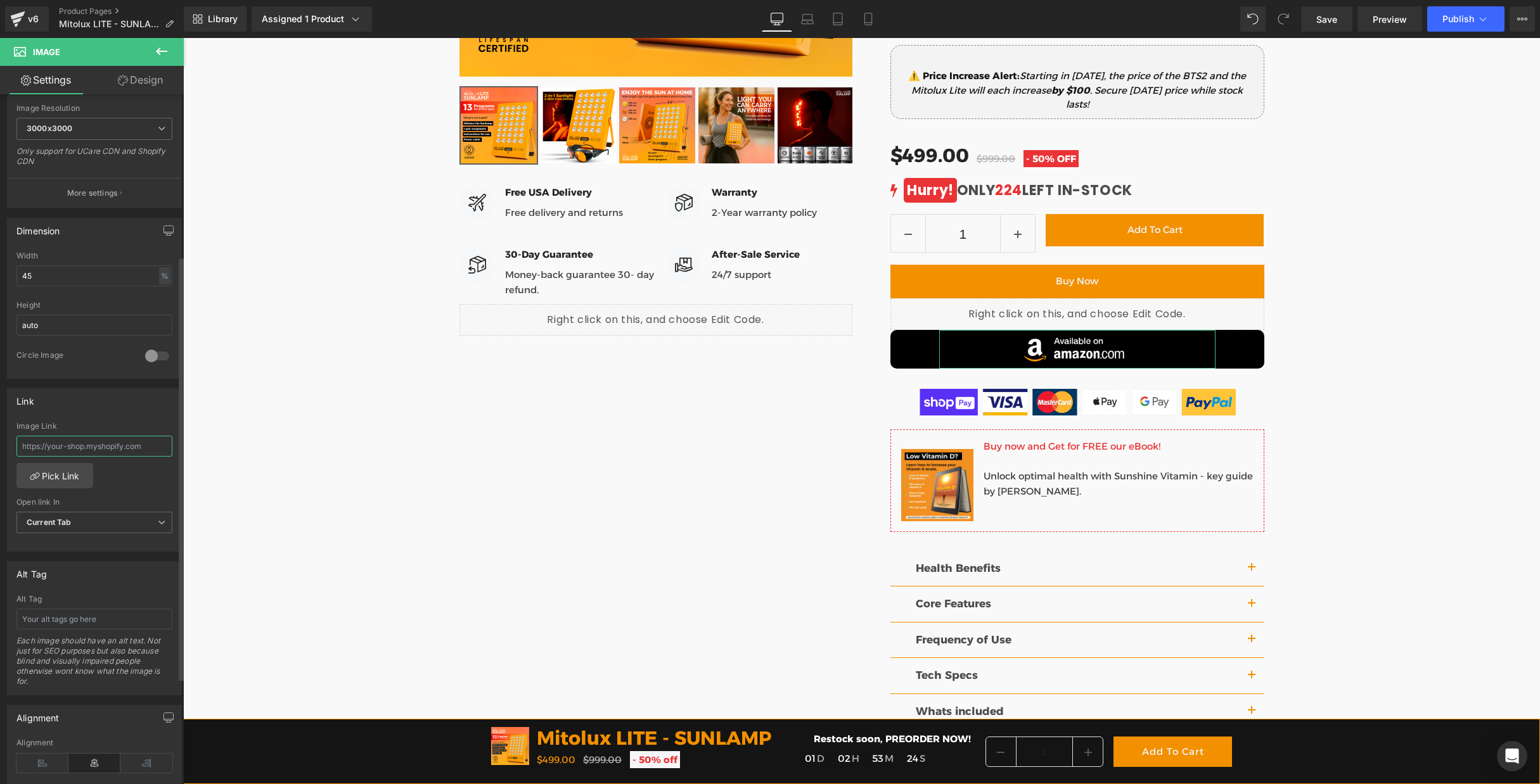
click at [67, 447] on input "text" at bounding box center [94, 446] width 156 height 21
paste input "[URL][DOMAIN_NAME]"
type input "[URL][DOMAIN_NAME]"
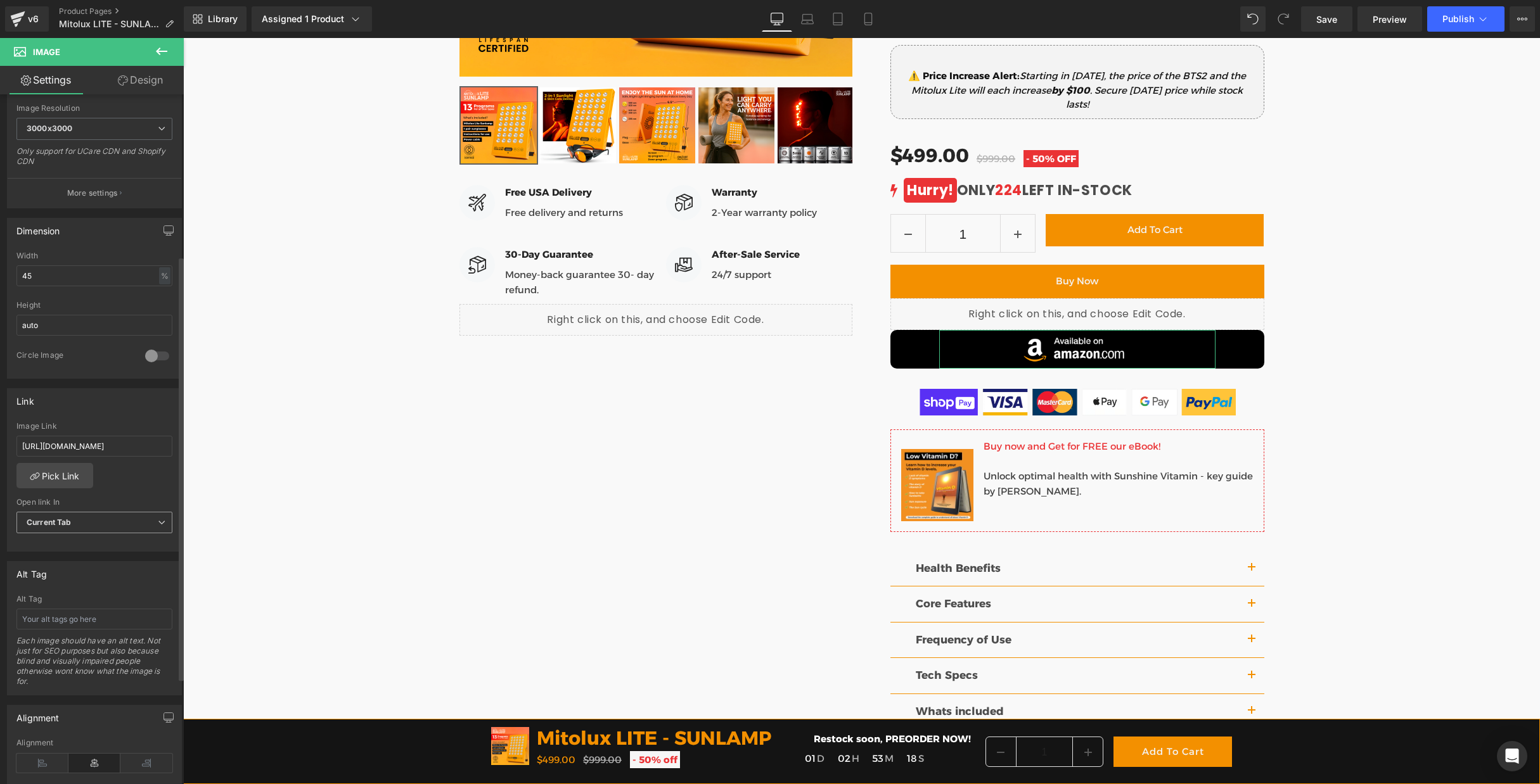
click at [114, 528] on span "Current Tab" at bounding box center [94, 523] width 156 height 23
click at [54, 559] on div "New Tab" at bounding box center [52, 563] width 33 height 9
click at [1333, 20] on span "Save" at bounding box center [1327, 19] width 21 height 13
click at [1461, 22] on span "Publish" at bounding box center [1458, 19] width 32 height 10
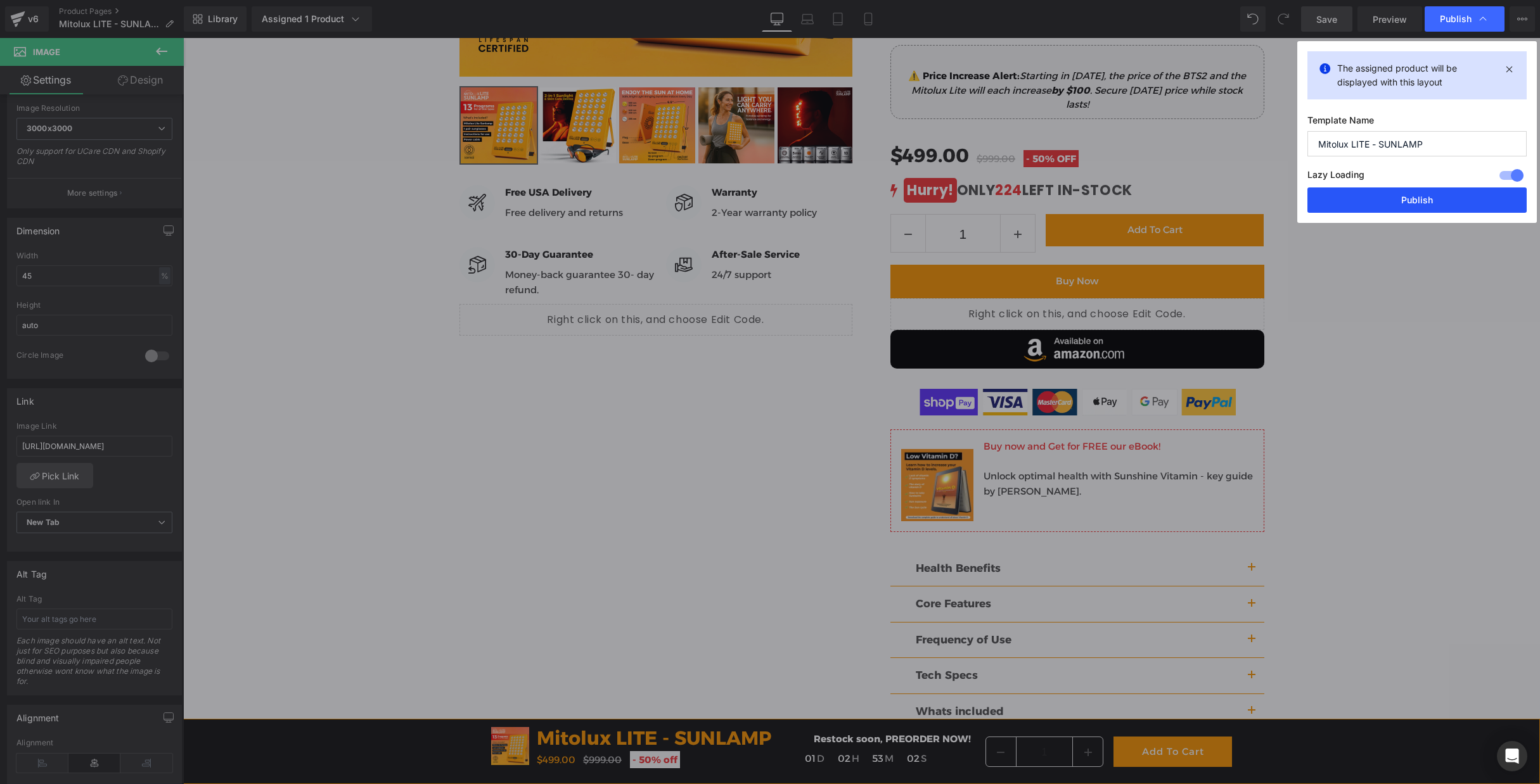
click at [1404, 202] on button "Publish" at bounding box center [1417, 200] width 219 height 26
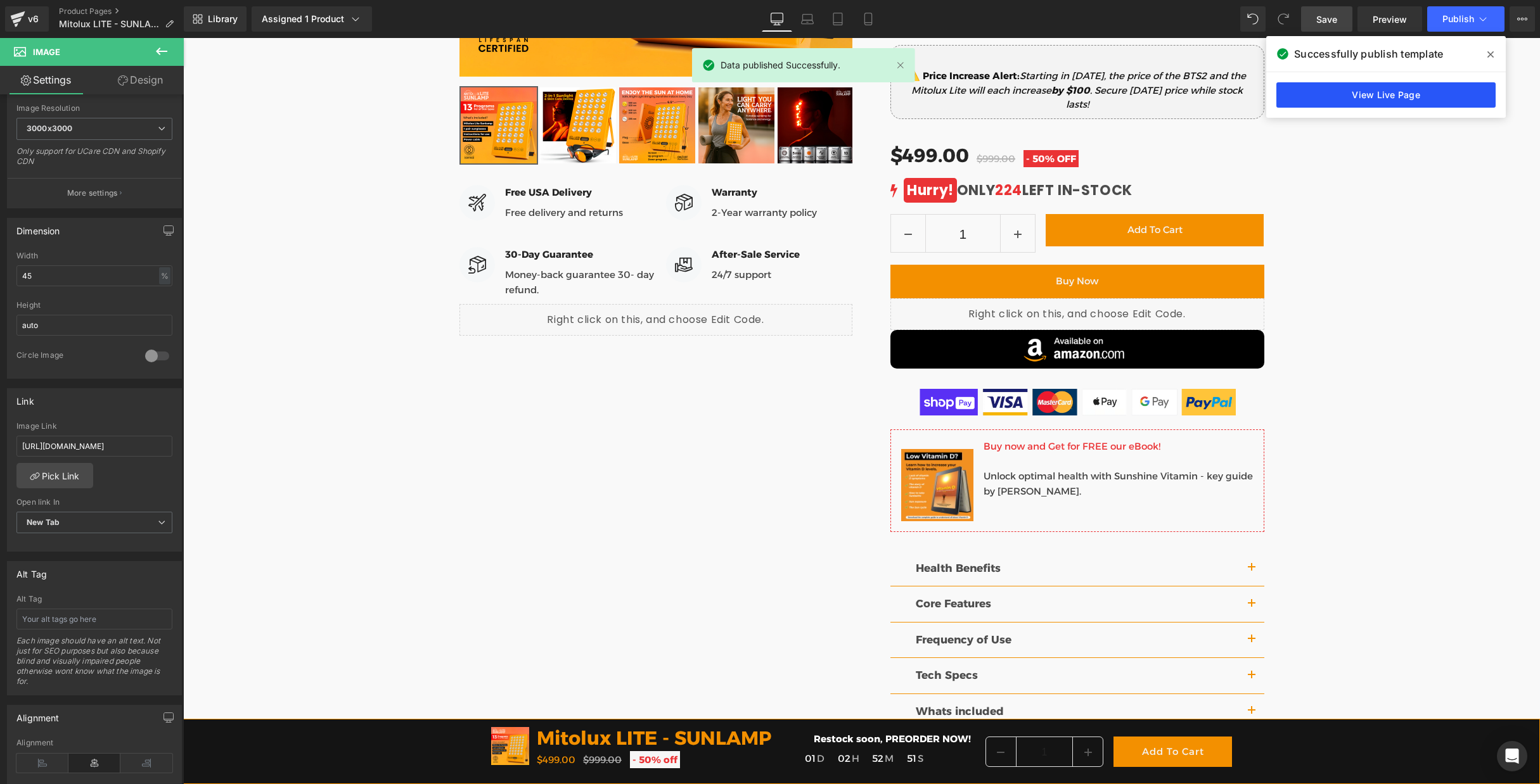
click at [1420, 93] on link "View Live Page" at bounding box center [1387, 95] width 219 height 26
